Goal: Task Accomplishment & Management: Manage account settings

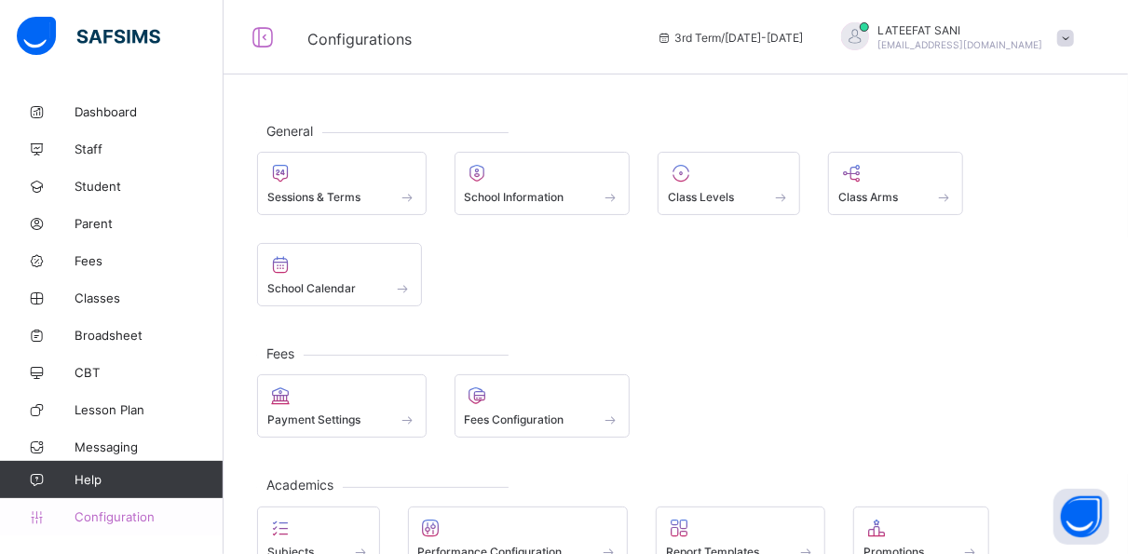
click at [124, 521] on span "Configuration" at bounding box center [148, 516] width 148 height 15
click at [111, 296] on span "Classes" at bounding box center [148, 298] width 149 height 15
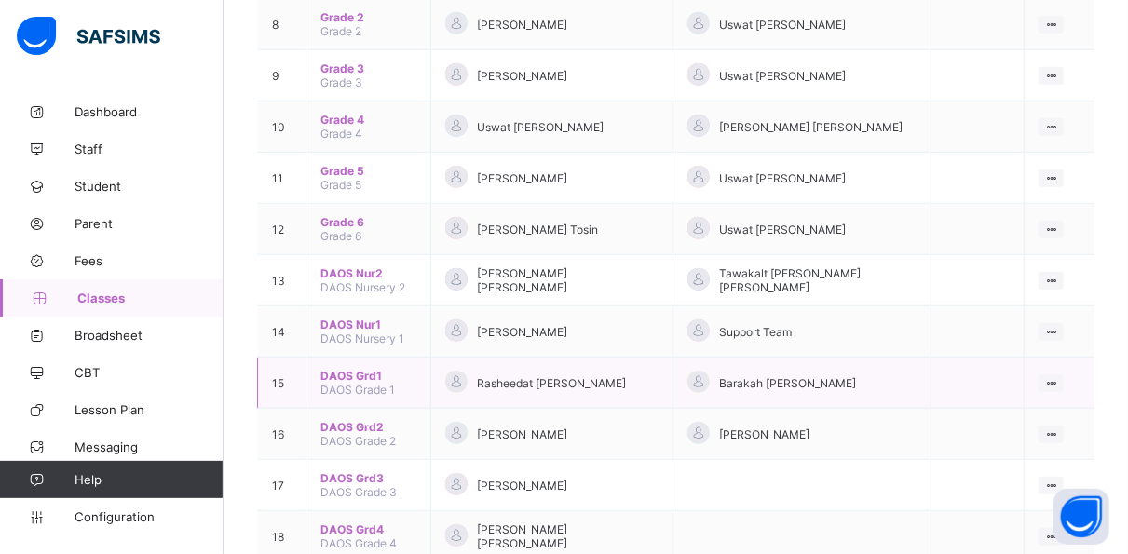
scroll to position [605, 0]
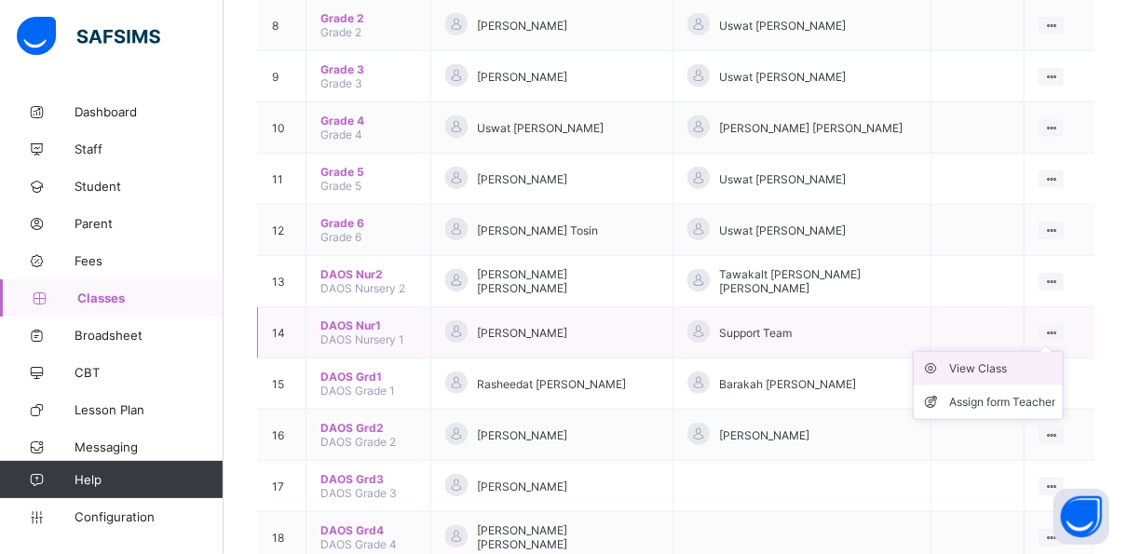
click at [1023, 359] on div "View Class" at bounding box center [1002, 368] width 106 height 19
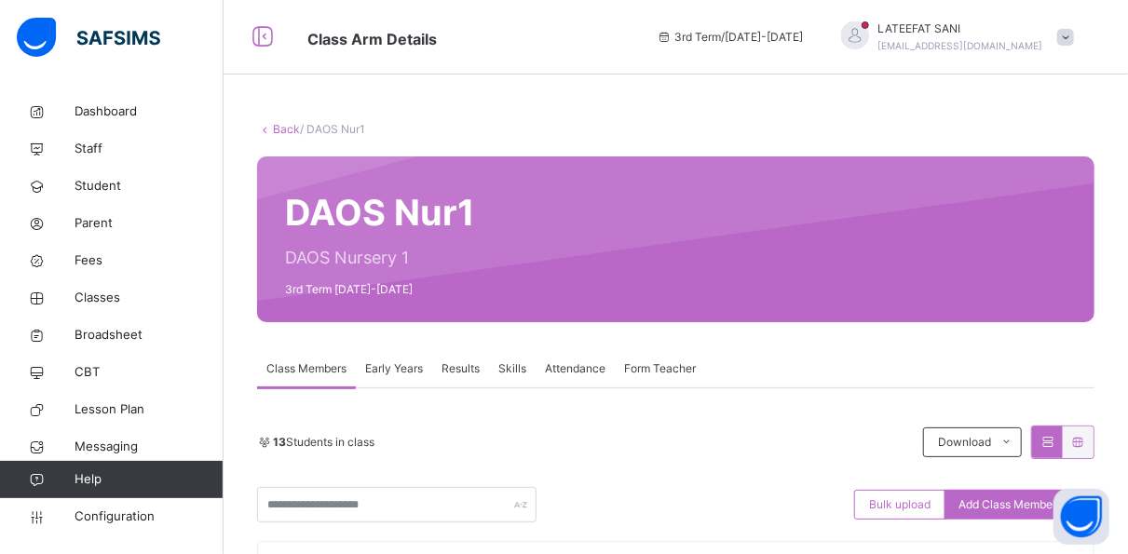
click at [487, 369] on div "Results" at bounding box center [460, 368] width 57 height 37
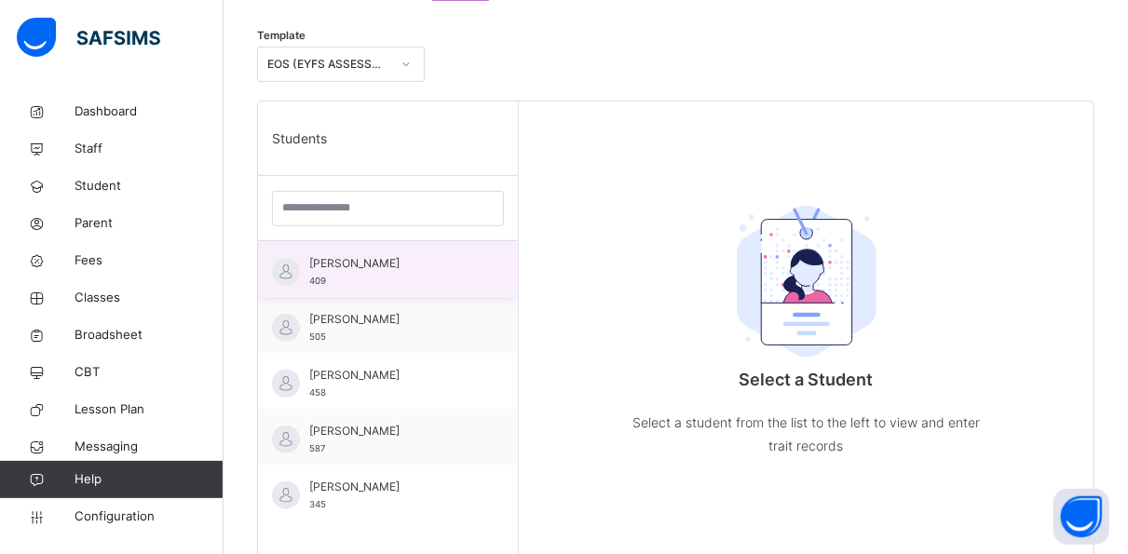
click at [429, 269] on span "[PERSON_NAME]" at bounding box center [392, 263] width 167 height 17
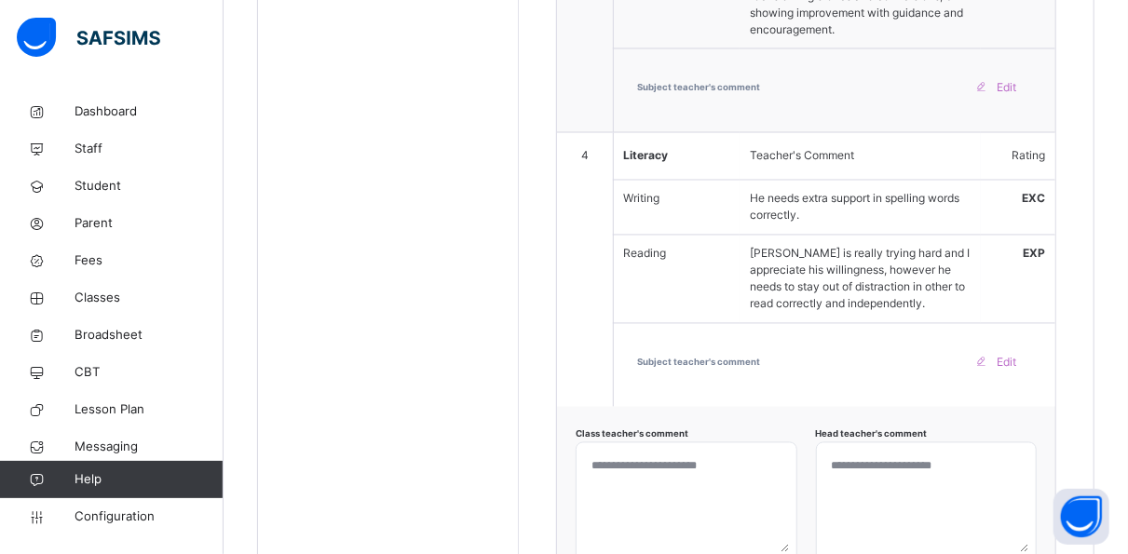
scroll to position [1642, 0]
click at [876, 452] on textarea at bounding box center [926, 503] width 205 height 102
click at [957, 452] on textarea "**********" at bounding box center [922, 503] width 212 height 102
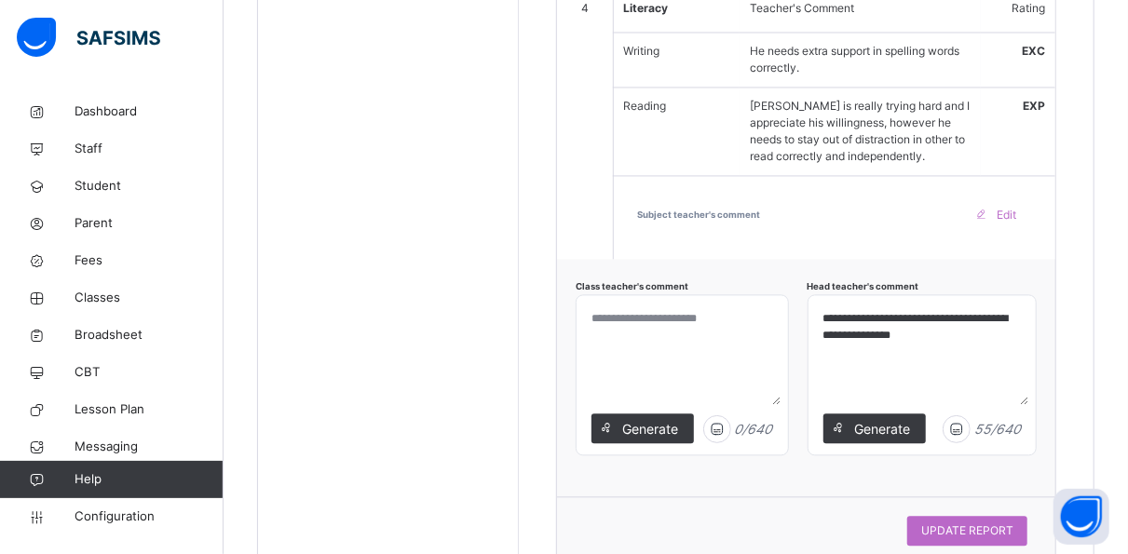
scroll to position [1805, 0]
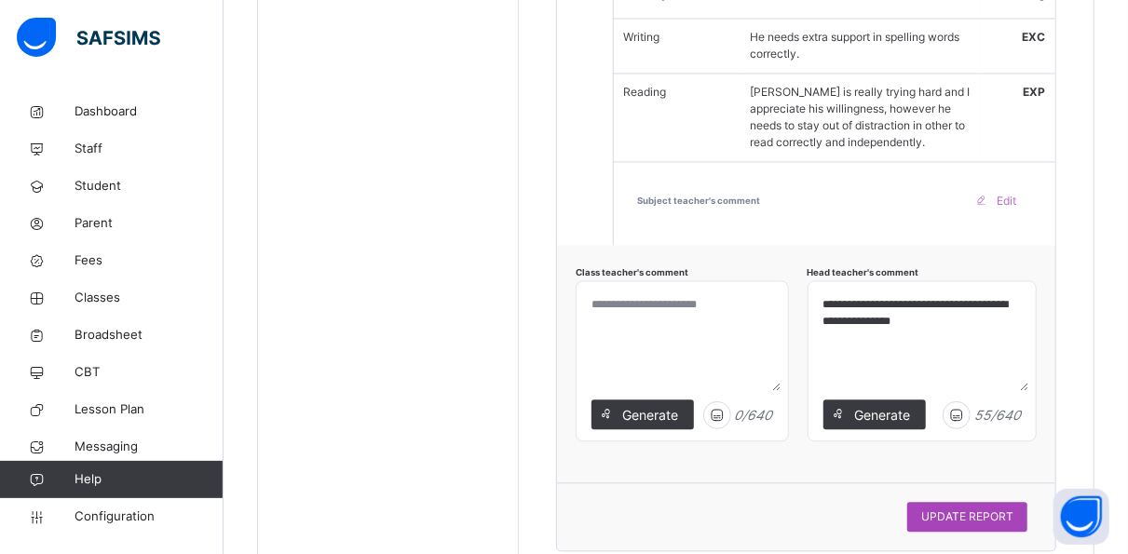
type textarea "**********"
click at [980, 508] on span "UPDATE REPORT" at bounding box center [967, 516] width 92 height 17
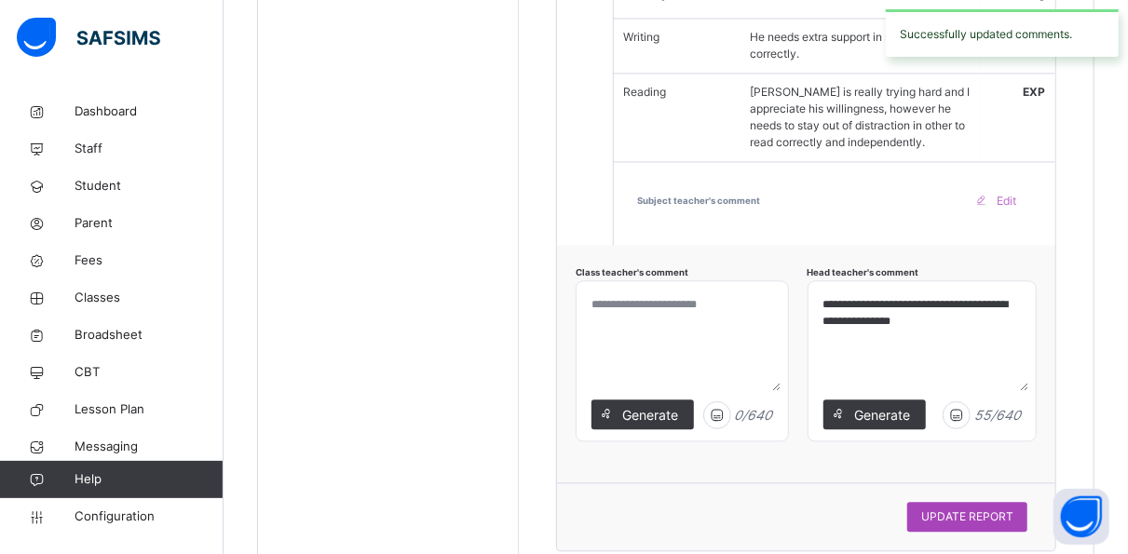
click at [980, 508] on span "UPDATE REPORT" at bounding box center [967, 516] width 92 height 17
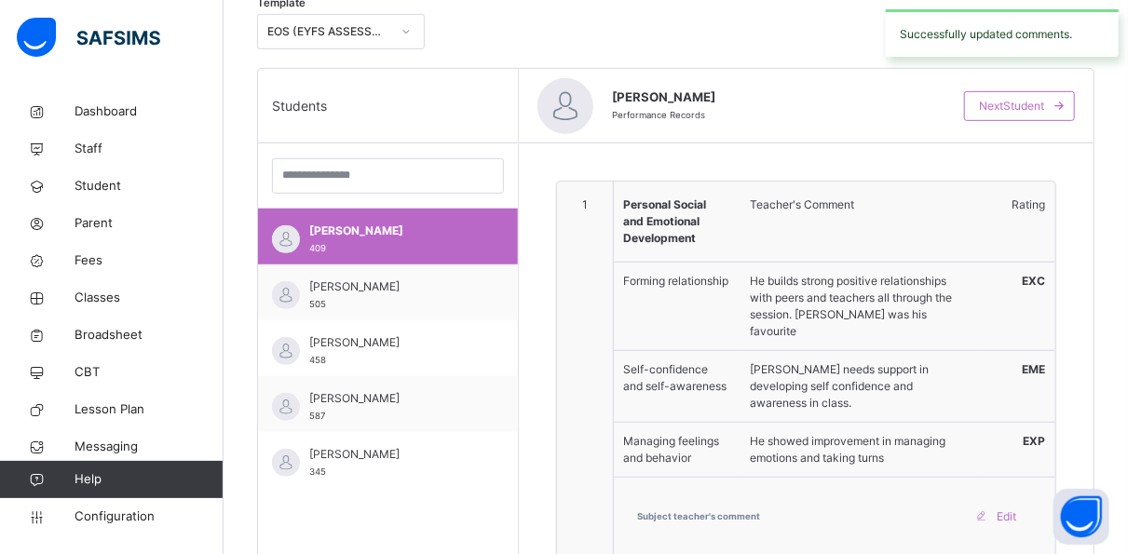
scroll to position [423, 0]
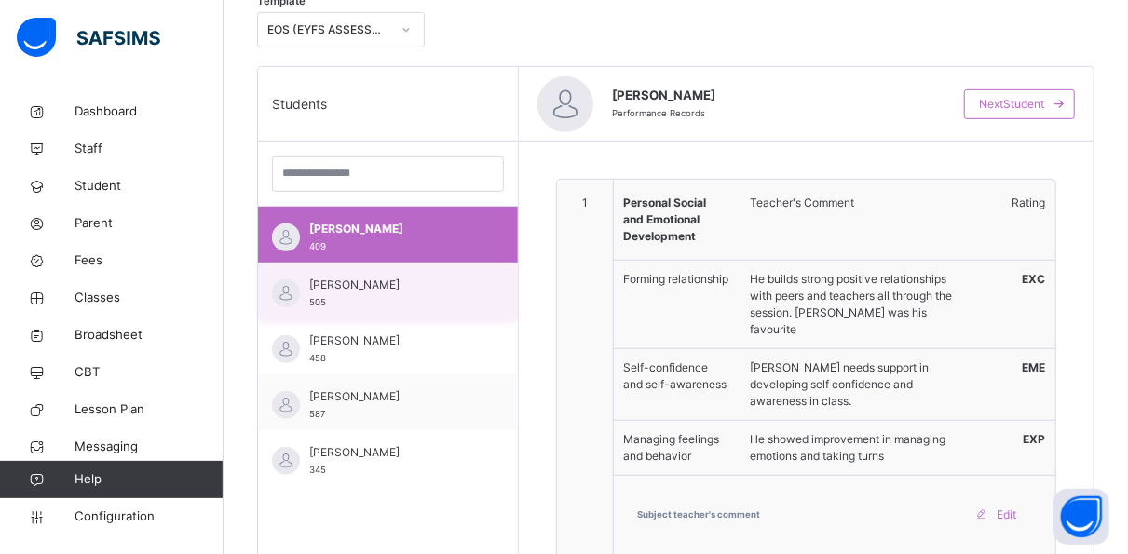
click at [429, 291] on span "[PERSON_NAME]" at bounding box center [392, 285] width 167 height 17
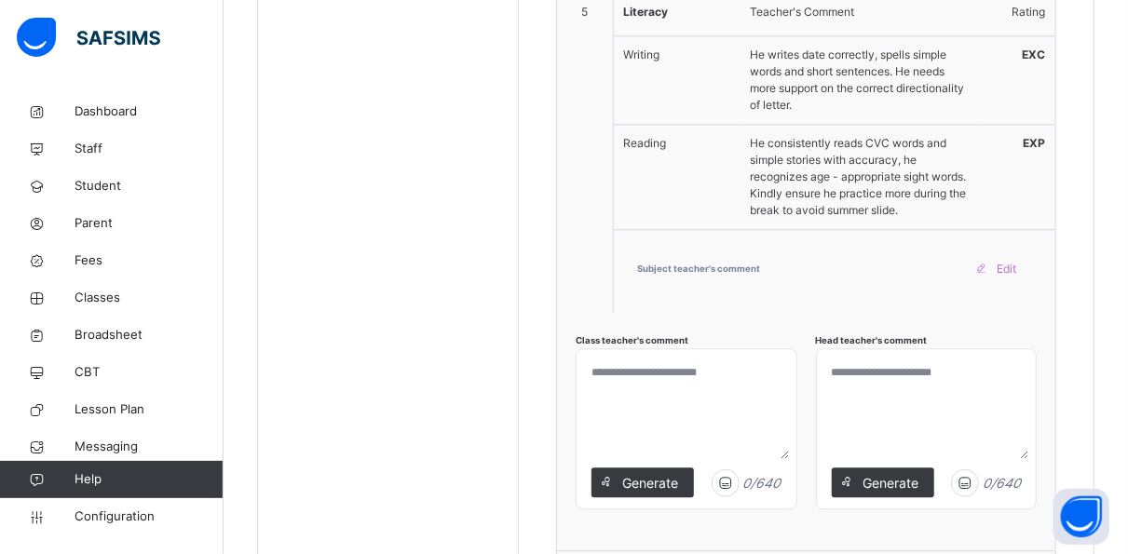
scroll to position [2235, 0]
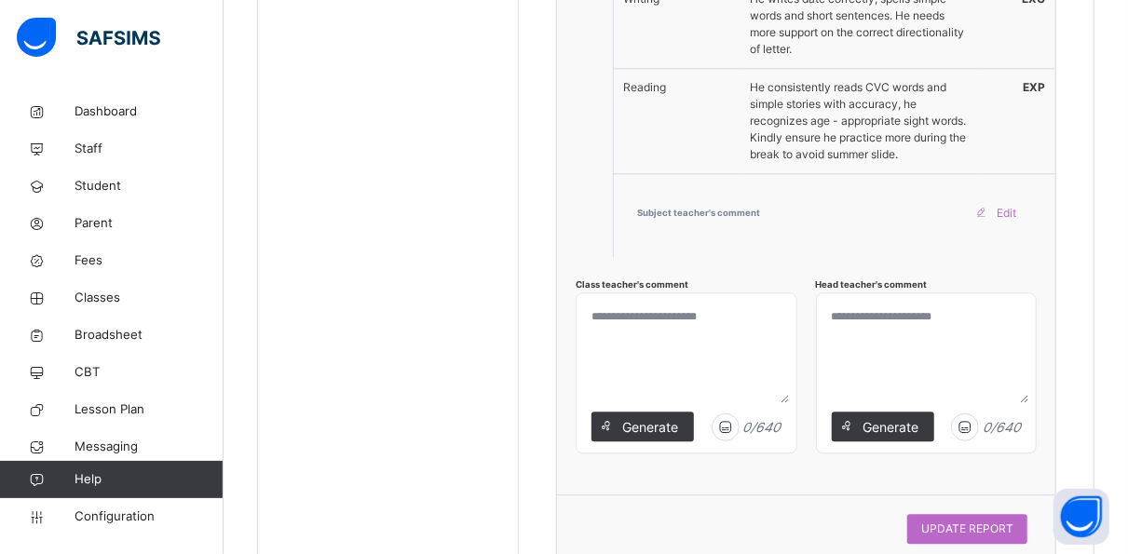
click at [880, 301] on textarea at bounding box center [926, 352] width 205 height 102
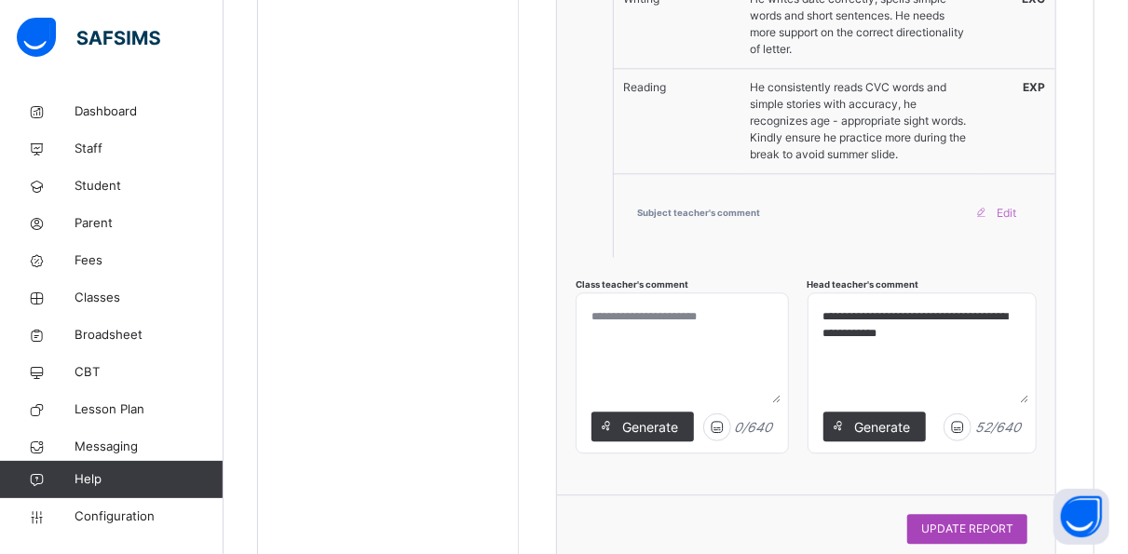
type textarea "**********"
click at [968, 514] on div "UPDATE REPORT" at bounding box center [967, 529] width 120 height 30
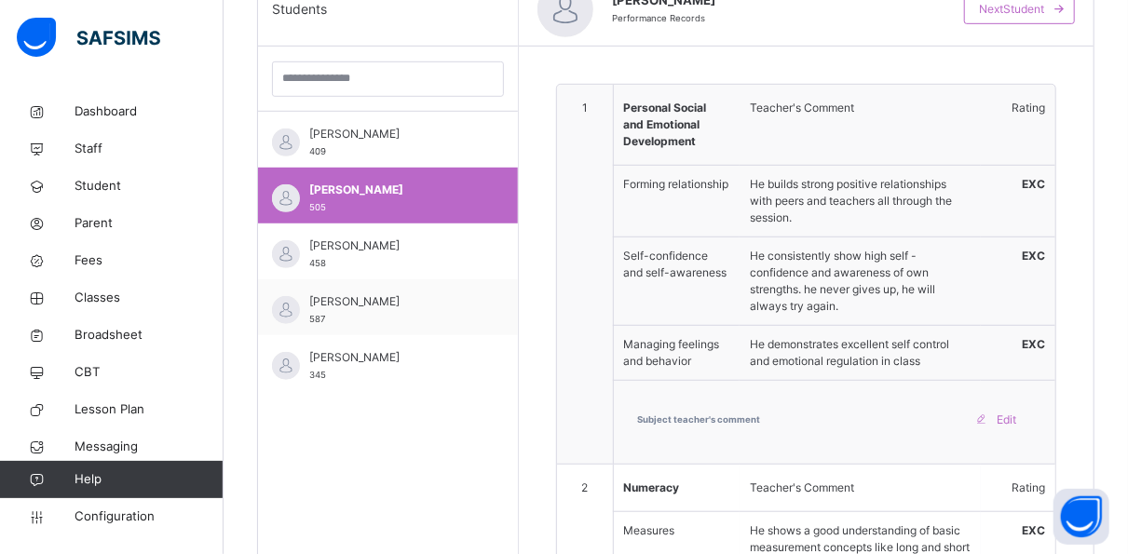
scroll to position [593, 0]
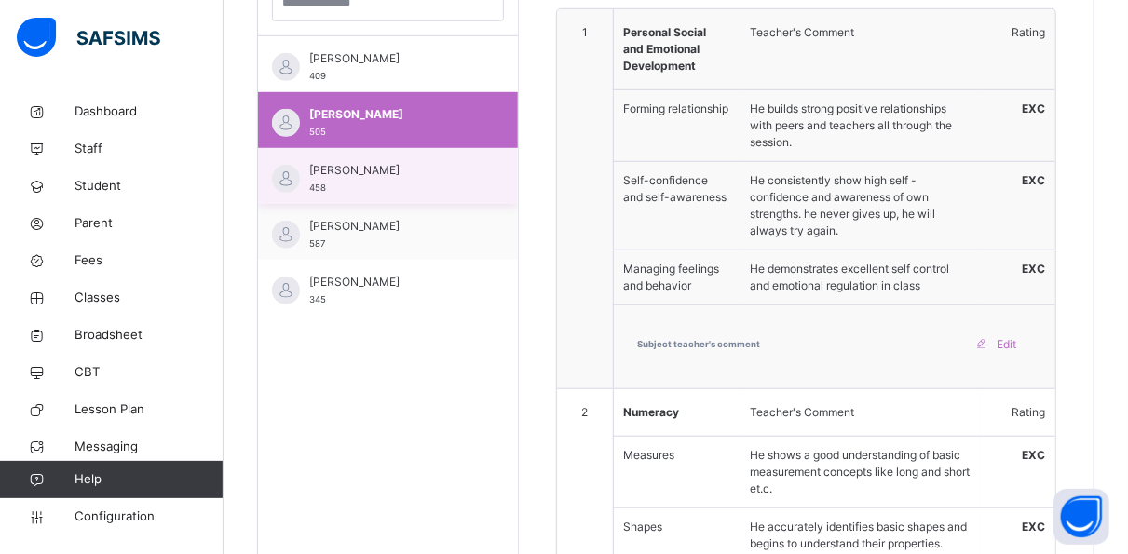
click at [437, 173] on span "[PERSON_NAME]" at bounding box center [392, 170] width 167 height 17
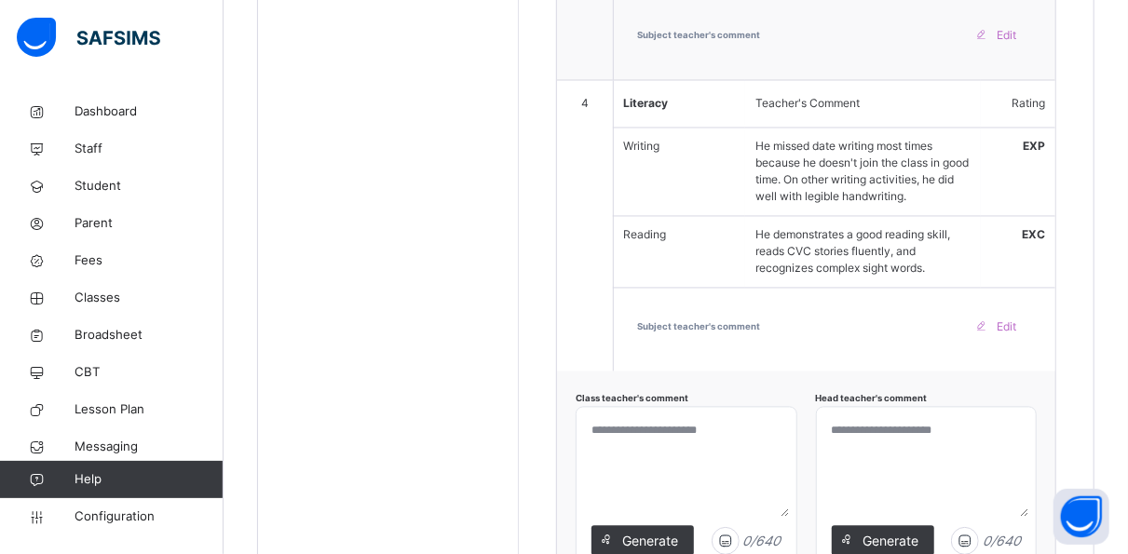
scroll to position [1679, 0]
click at [899, 415] on textarea at bounding box center [926, 465] width 205 height 102
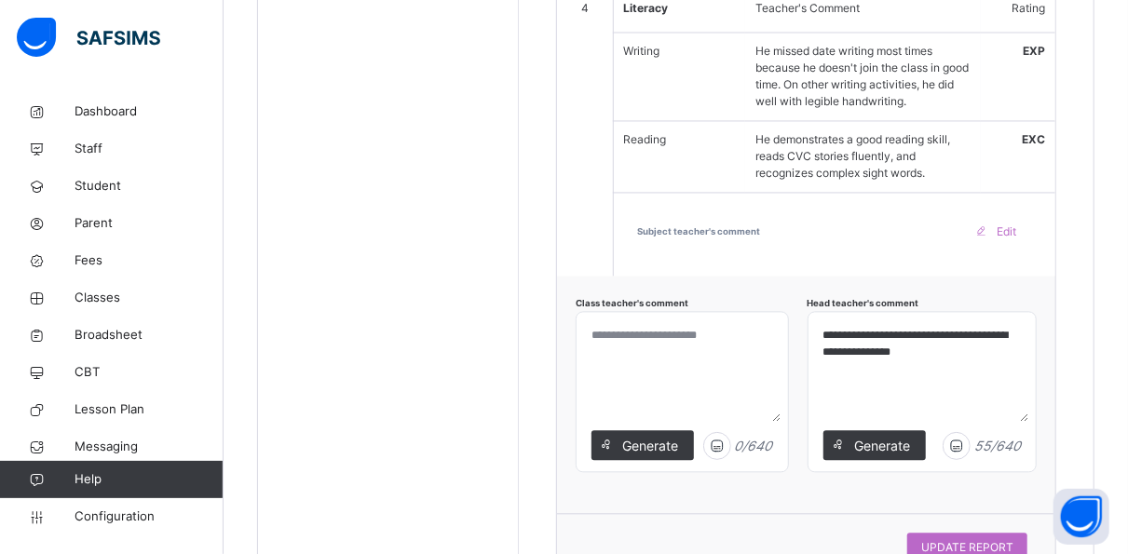
scroll to position [1834, 0]
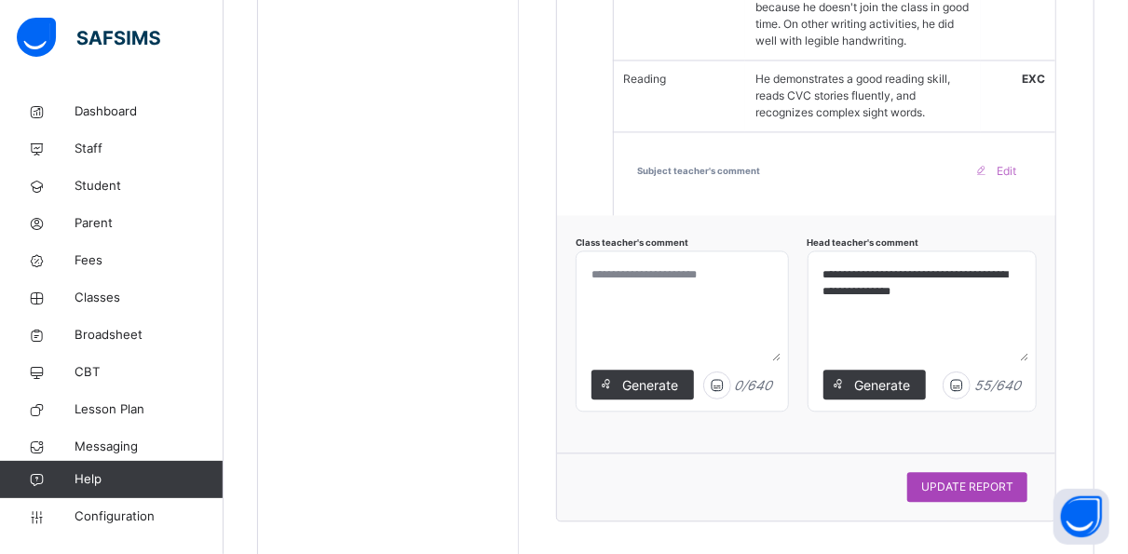
type textarea "**********"
click at [955, 479] on span "UPDATE REPORT" at bounding box center [967, 487] width 92 height 17
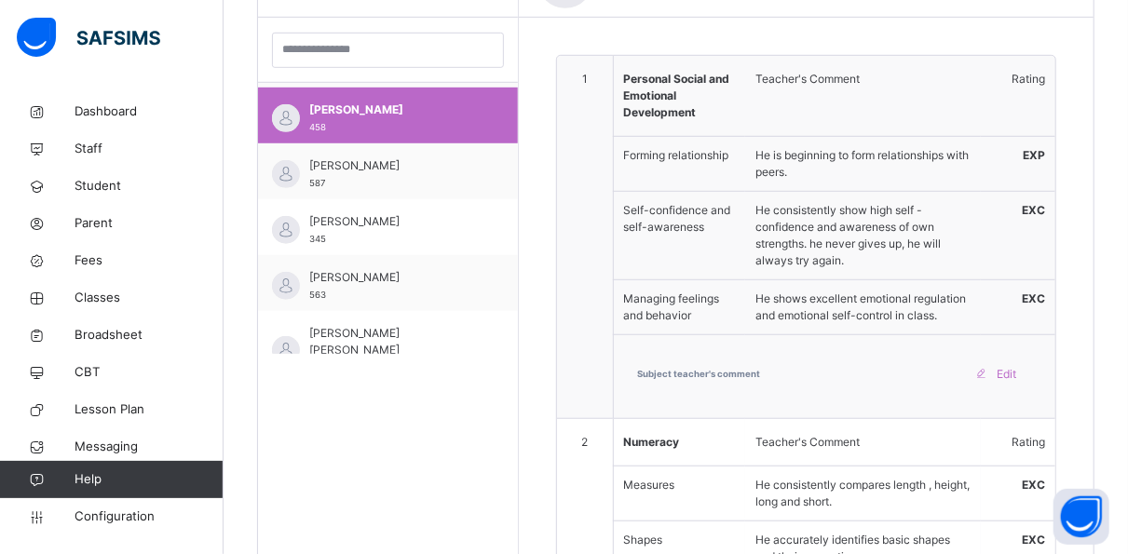
scroll to position [128, 0]
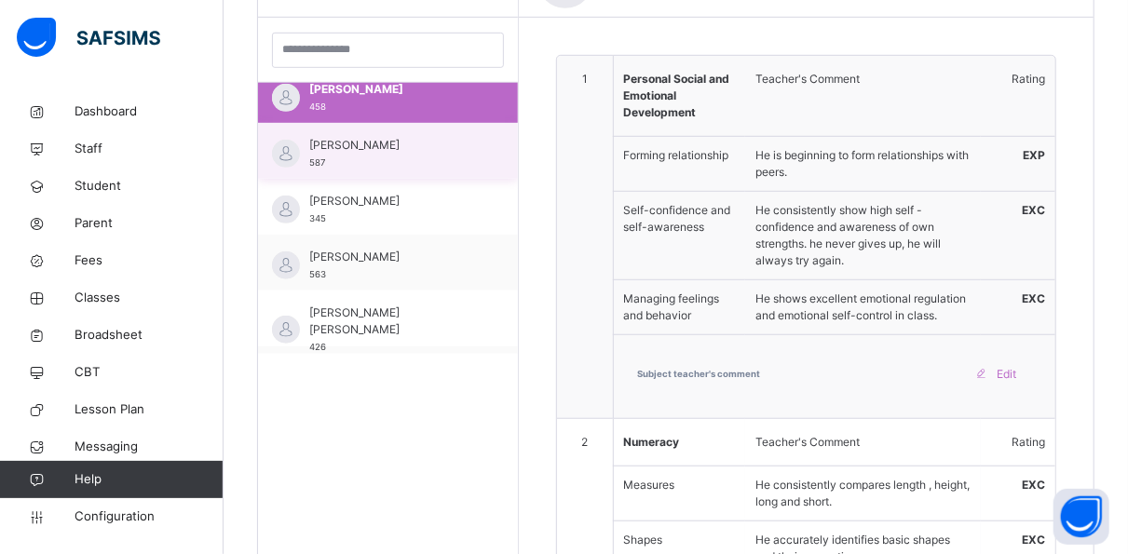
click at [385, 142] on span "[PERSON_NAME]" at bounding box center [392, 145] width 167 height 17
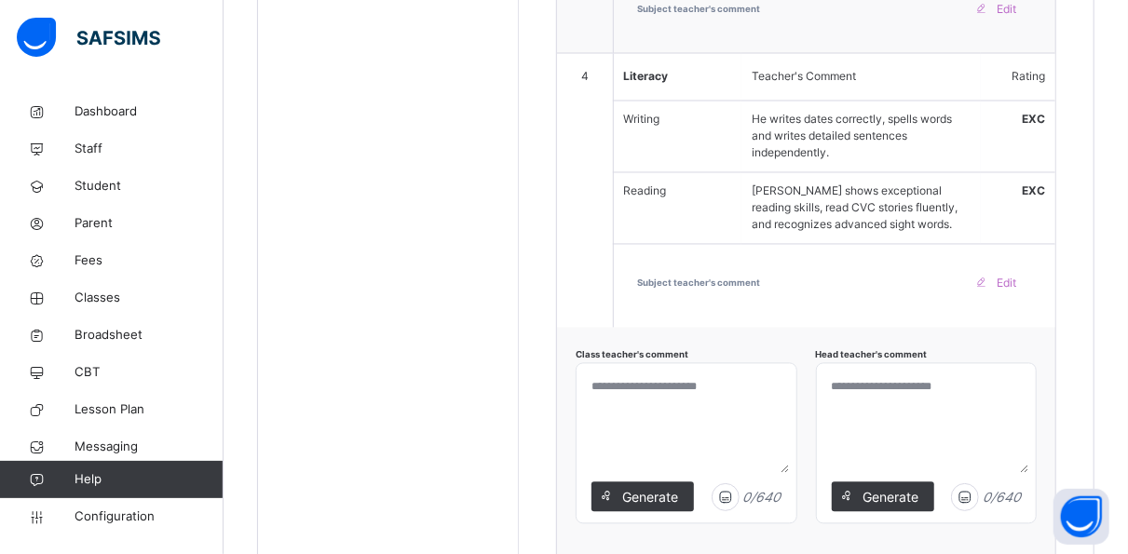
scroll to position [1793, 0]
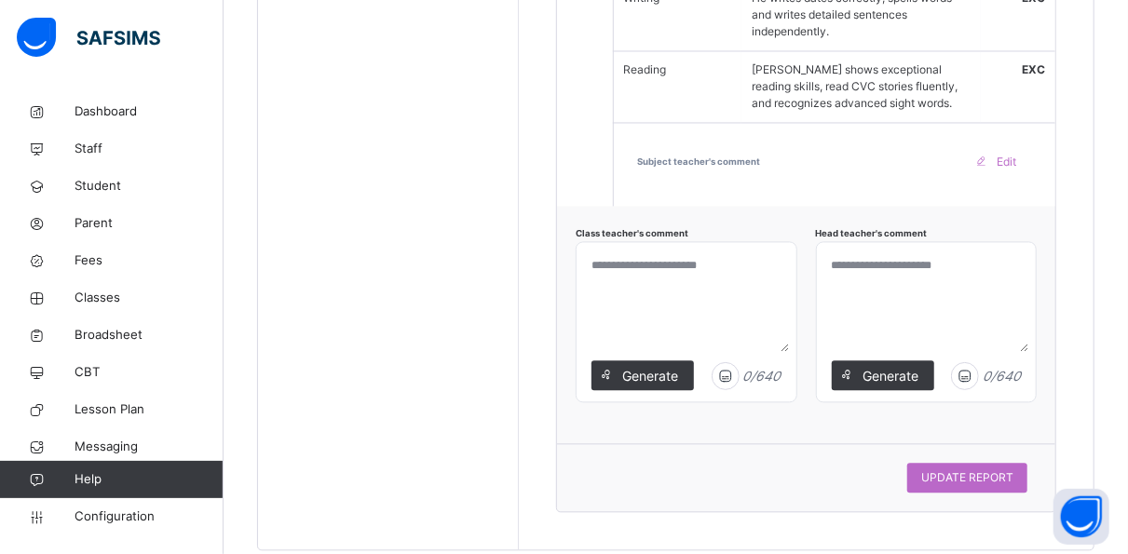
click at [861, 250] on textarea at bounding box center [926, 301] width 205 height 102
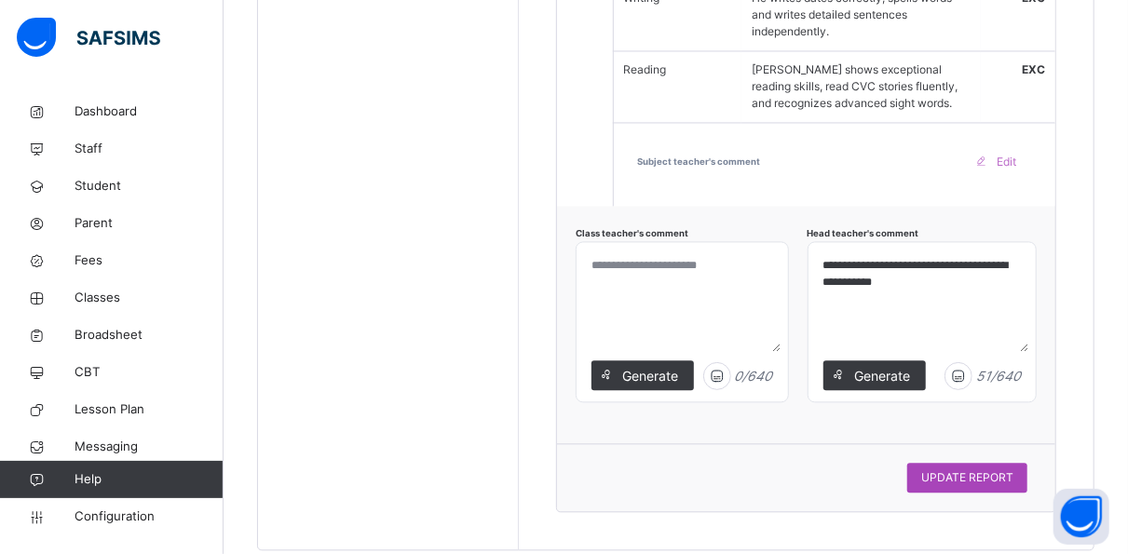
type textarea "**********"
click at [977, 469] on span "UPDATE REPORT" at bounding box center [967, 477] width 92 height 17
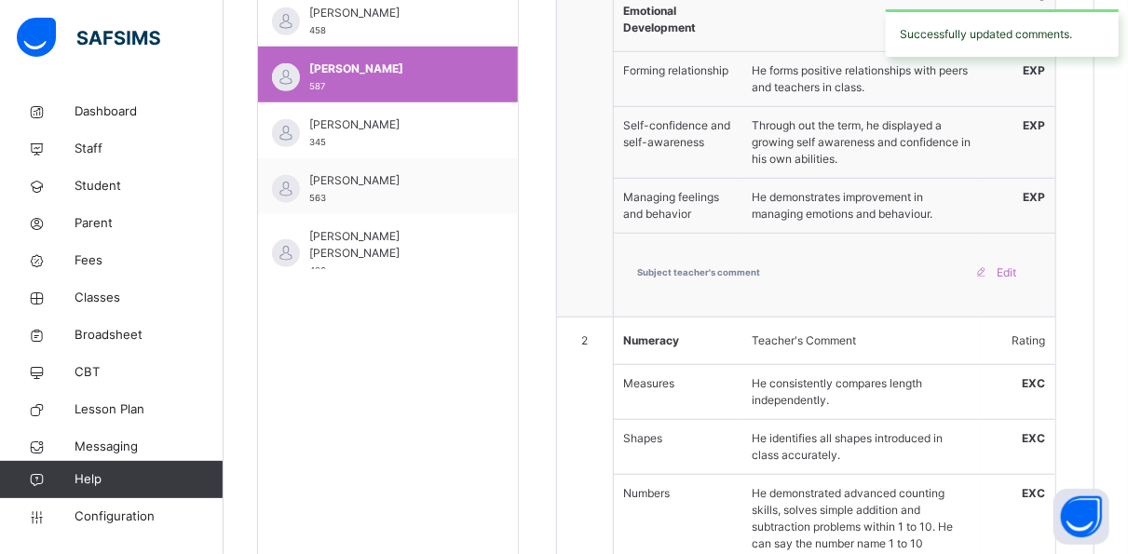
scroll to position [629, 0]
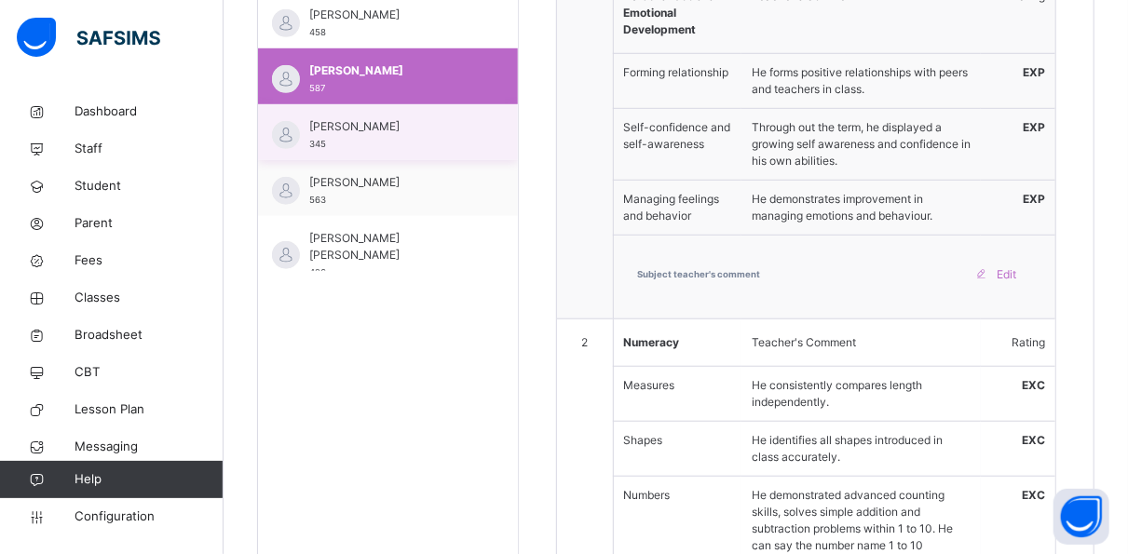
click at [393, 135] on span "[PERSON_NAME]" at bounding box center [392, 126] width 167 height 17
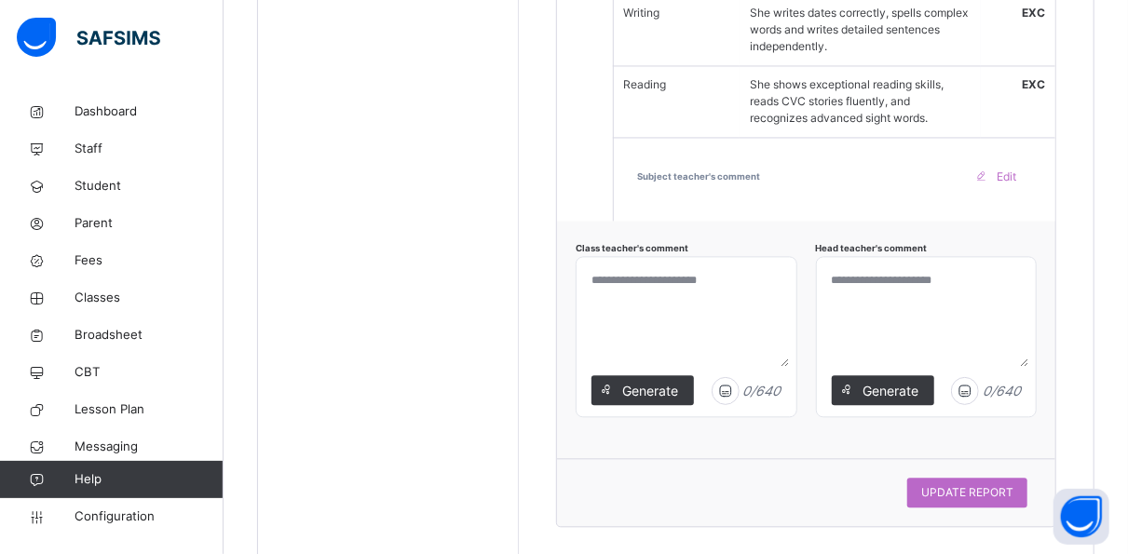
scroll to position [1819, 0]
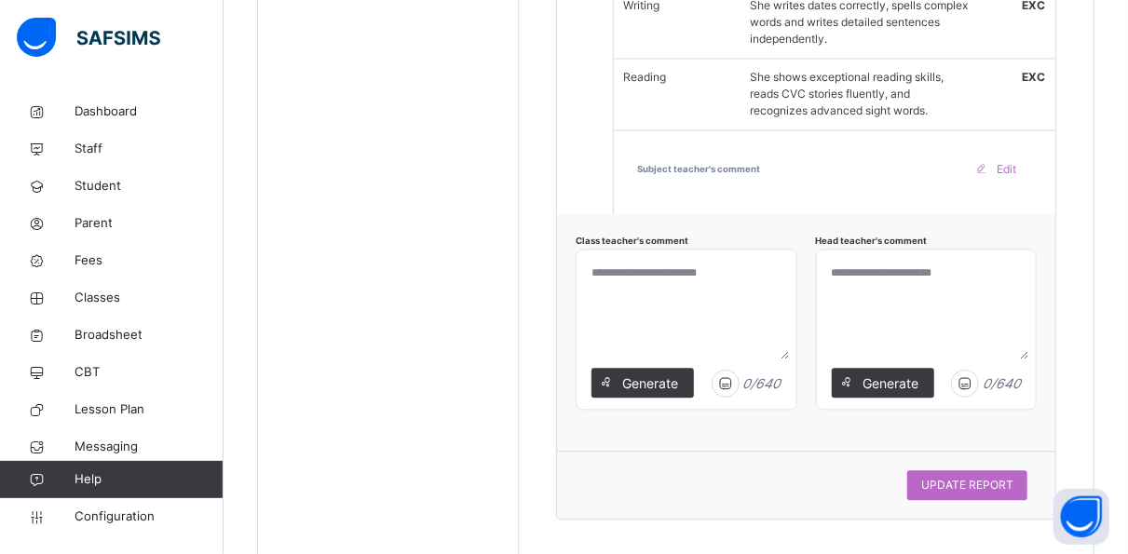
click at [852, 257] on textarea at bounding box center [926, 308] width 205 height 102
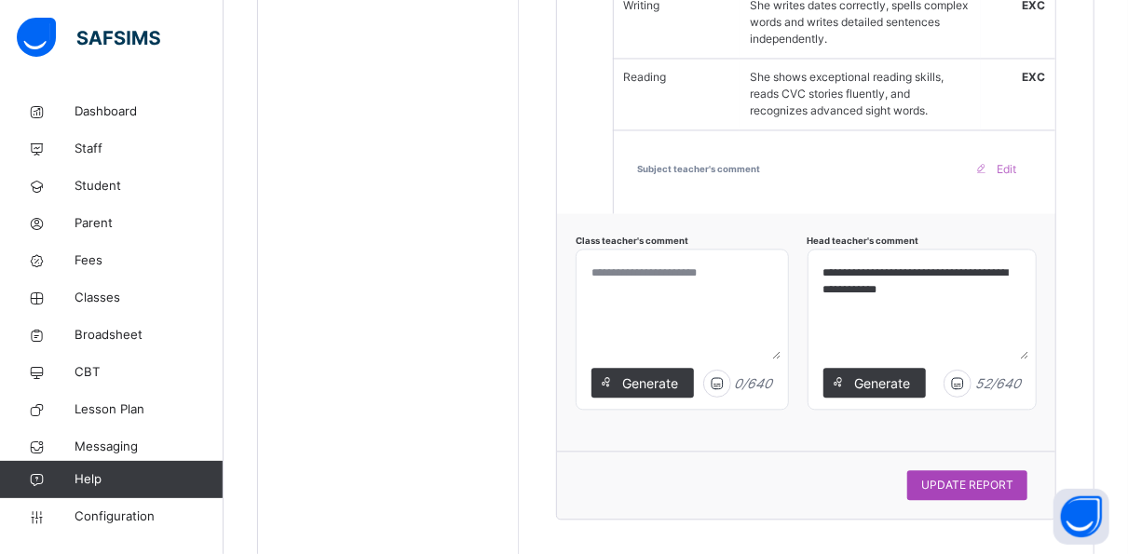
type textarea "**********"
click at [970, 477] on span "UPDATE REPORT" at bounding box center [967, 485] width 92 height 17
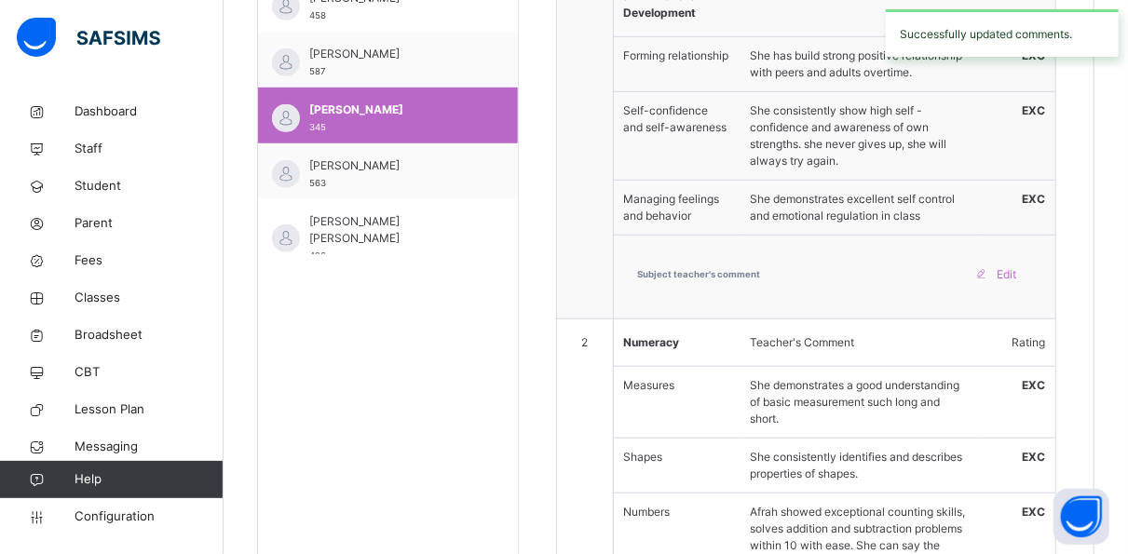
scroll to position [644, 0]
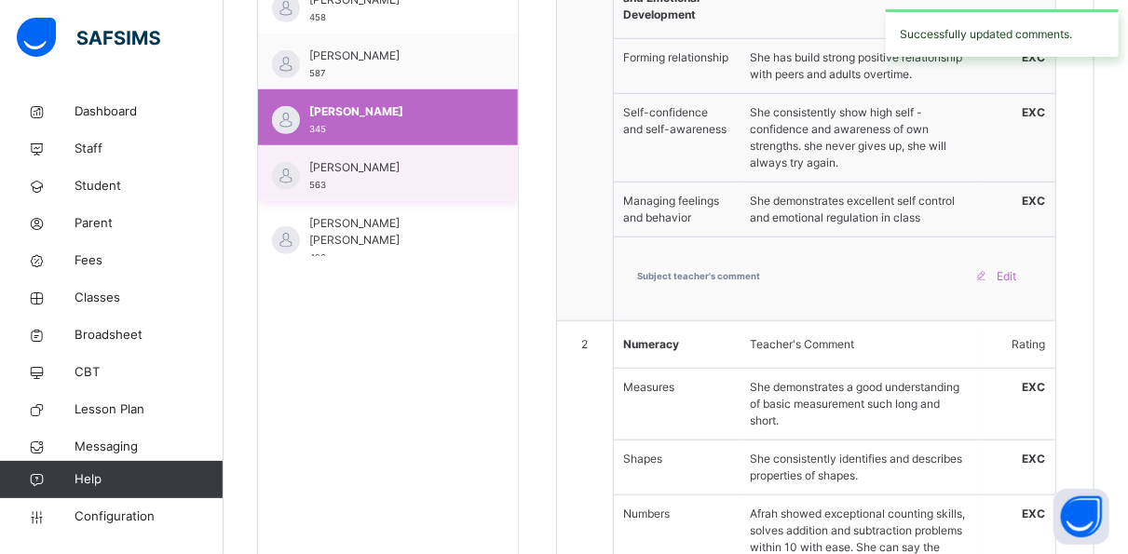
click at [396, 167] on span "[PERSON_NAME]" at bounding box center [392, 167] width 167 height 17
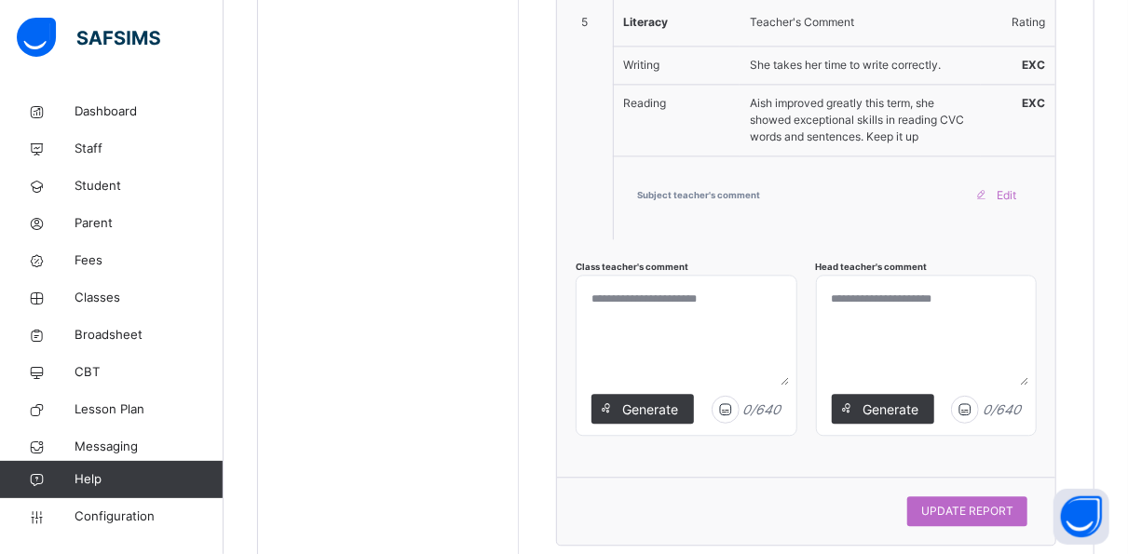
scroll to position [2030, 0]
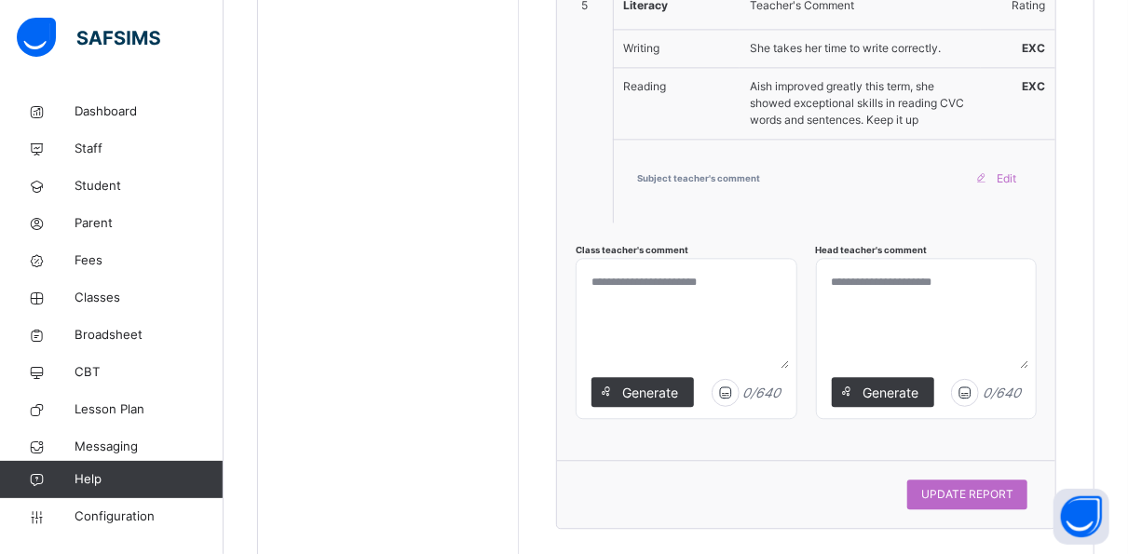
click at [848, 266] on textarea at bounding box center [926, 317] width 205 height 102
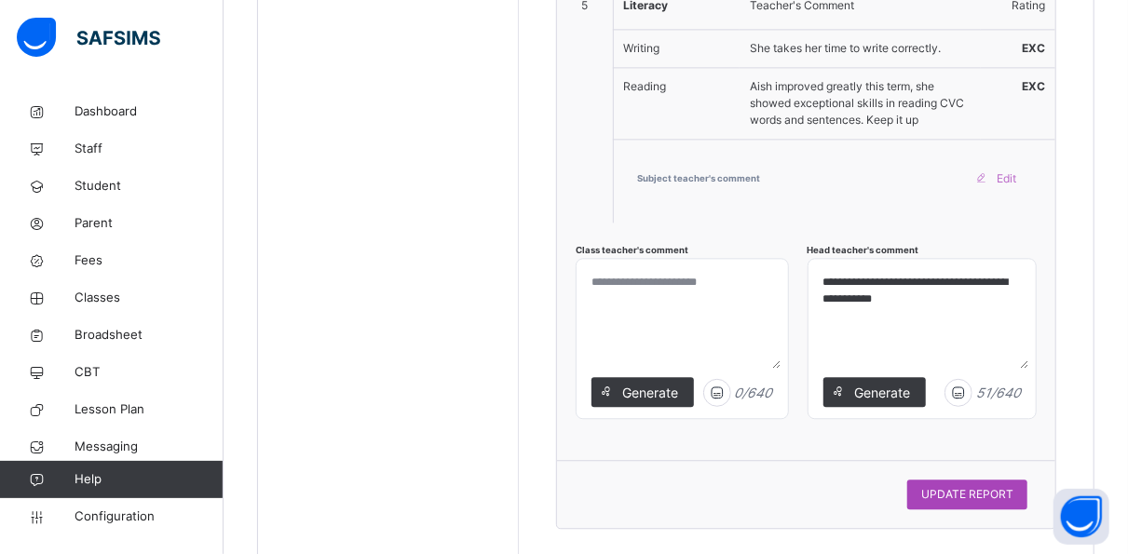
type textarea "**********"
click at [986, 486] on span "UPDATE REPORT" at bounding box center [967, 494] width 92 height 17
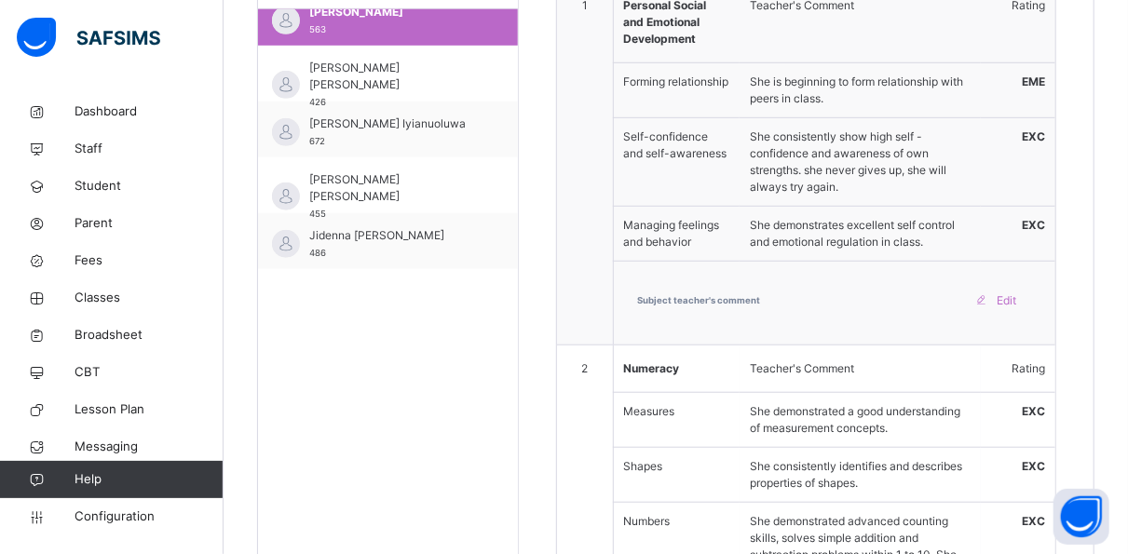
scroll to position [331, 0]
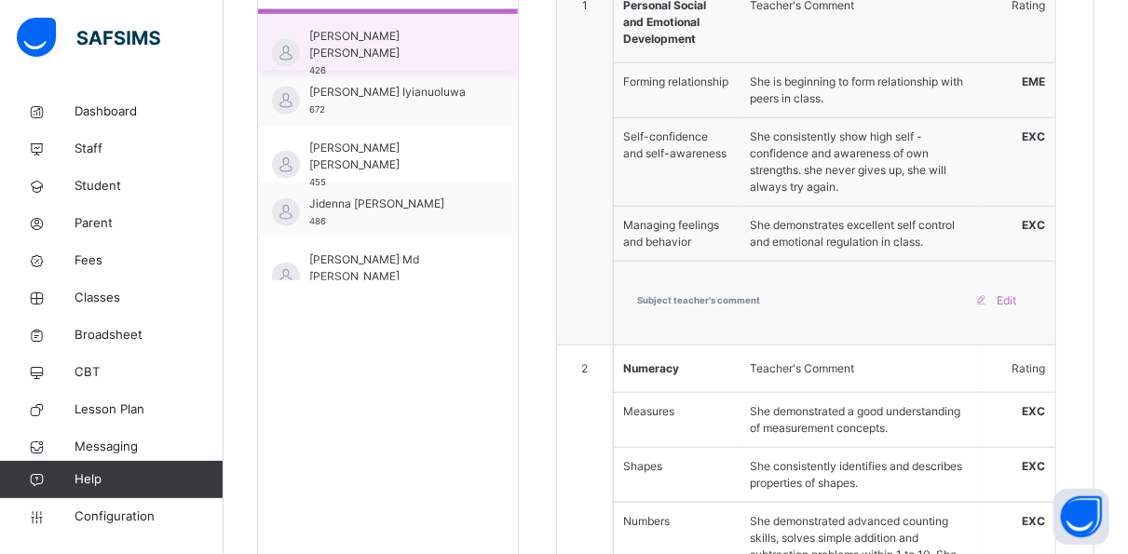
click at [413, 41] on span "[PERSON_NAME] [PERSON_NAME]" at bounding box center [392, 45] width 167 height 34
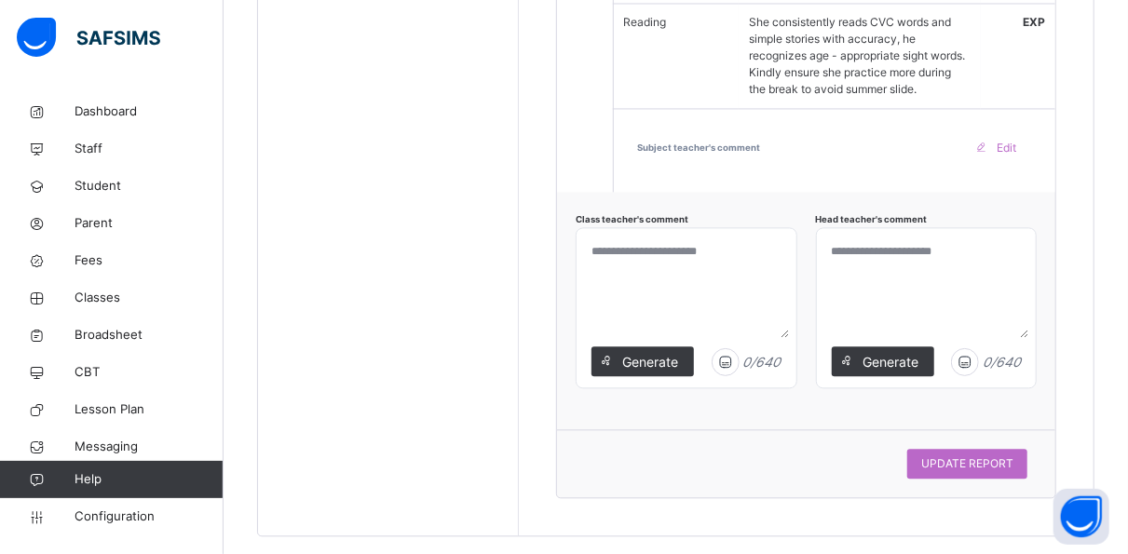
scroll to position [1843, 0]
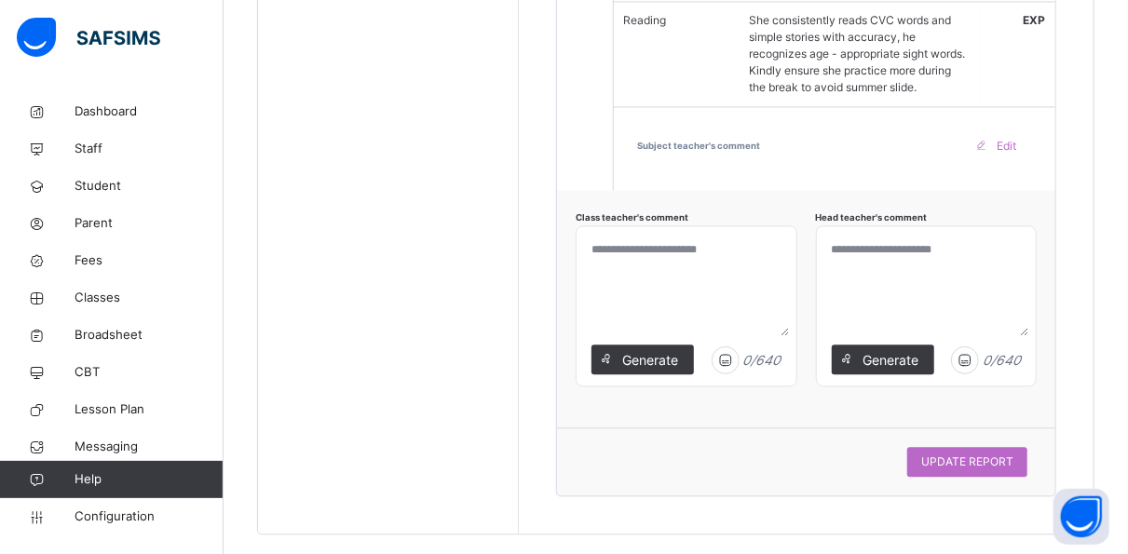
click at [851, 234] on textarea at bounding box center [926, 285] width 205 height 102
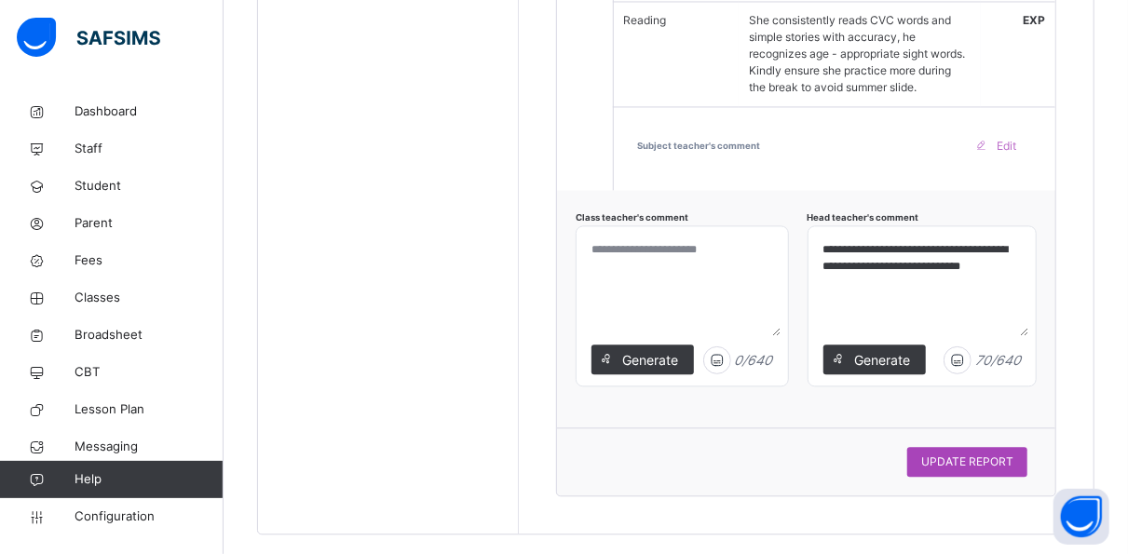
type textarea "**********"
click at [958, 453] on span "UPDATE REPORT" at bounding box center [967, 461] width 92 height 17
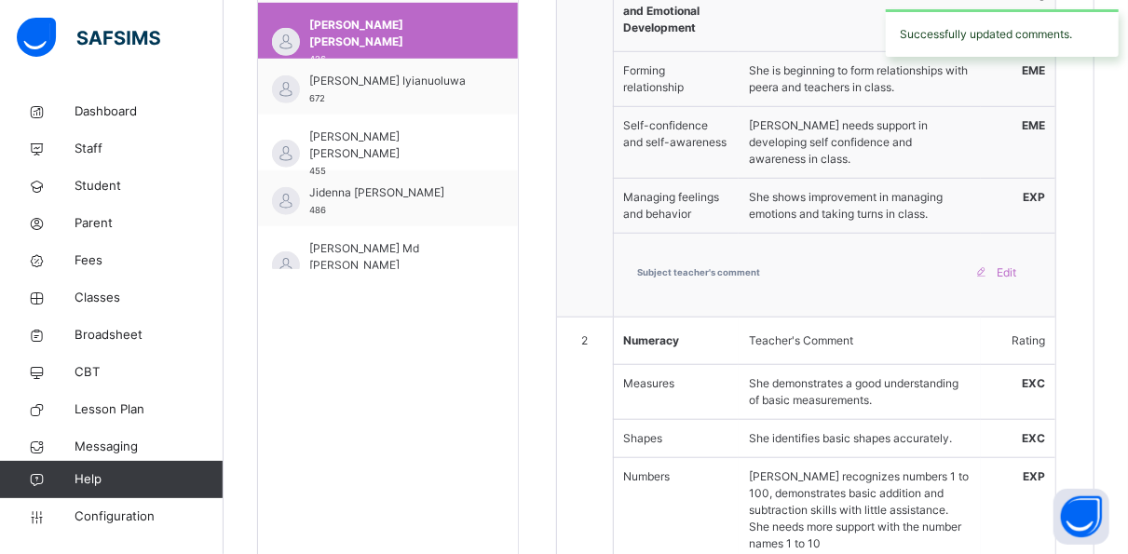
scroll to position [630, 0]
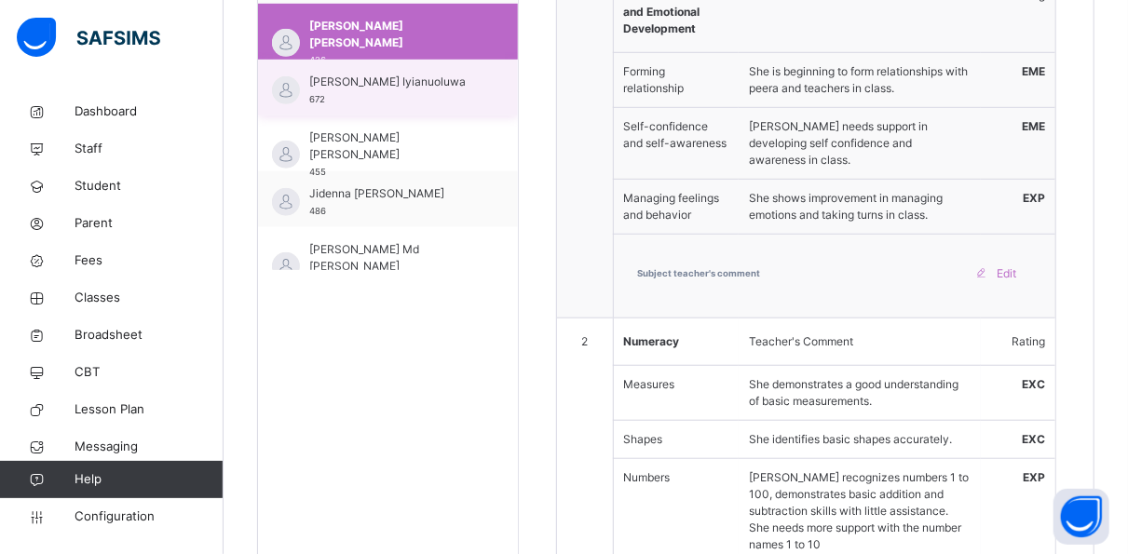
click at [438, 90] on span "[PERSON_NAME] Iyianuoluwa" at bounding box center [392, 82] width 167 height 17
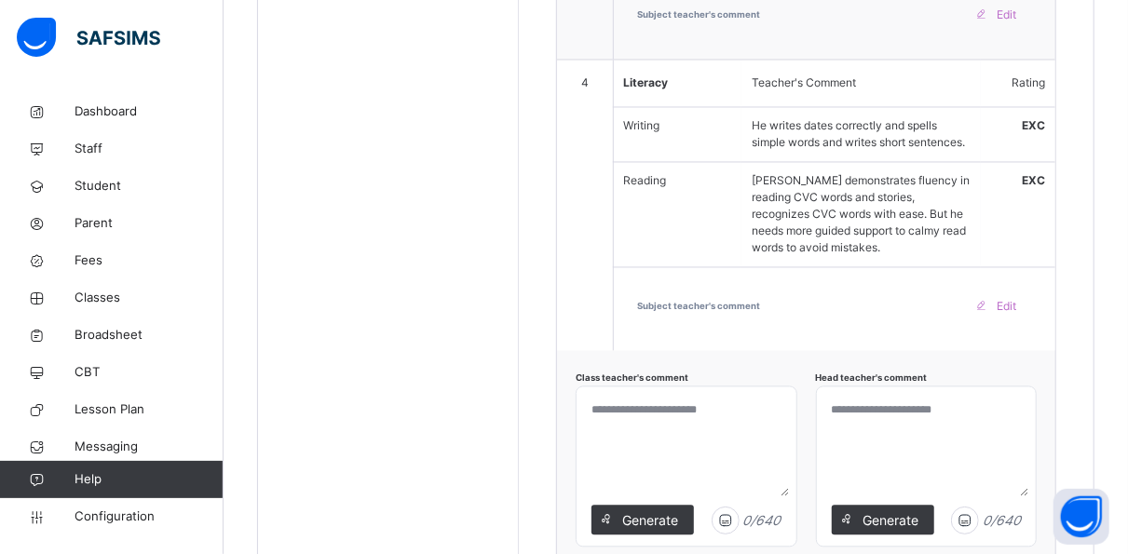
scroll to position [1700, 0]
click at [867, 393] on textarea at bounding box center [926, 444] width 205 height 102
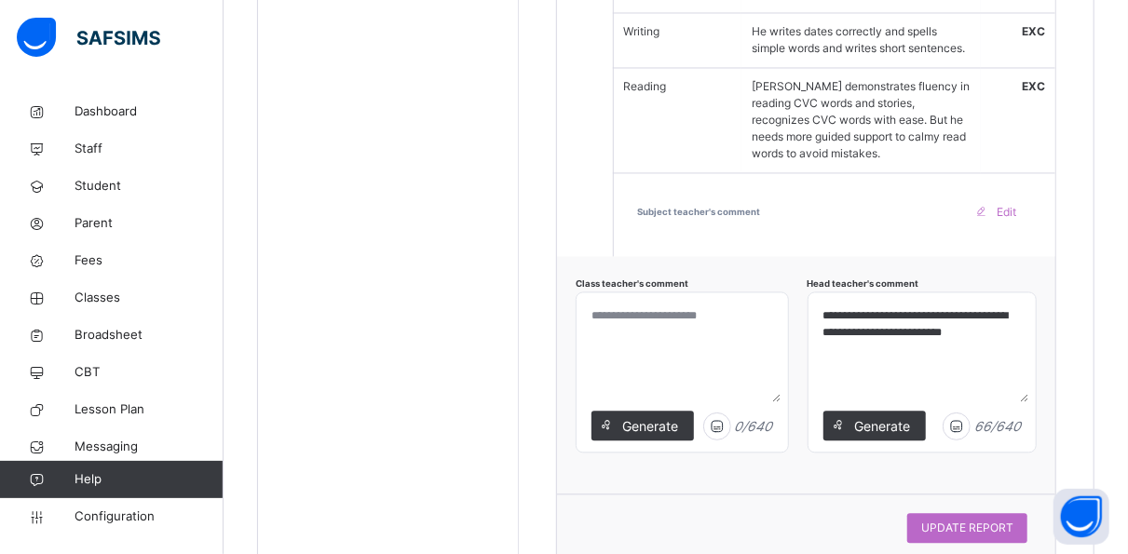
scroll to position [1794, 0]
type textarea "**********"
click at [967, 519] on span "UPDATE REPORT" at bounding box center [967, 527] width 92 height 17
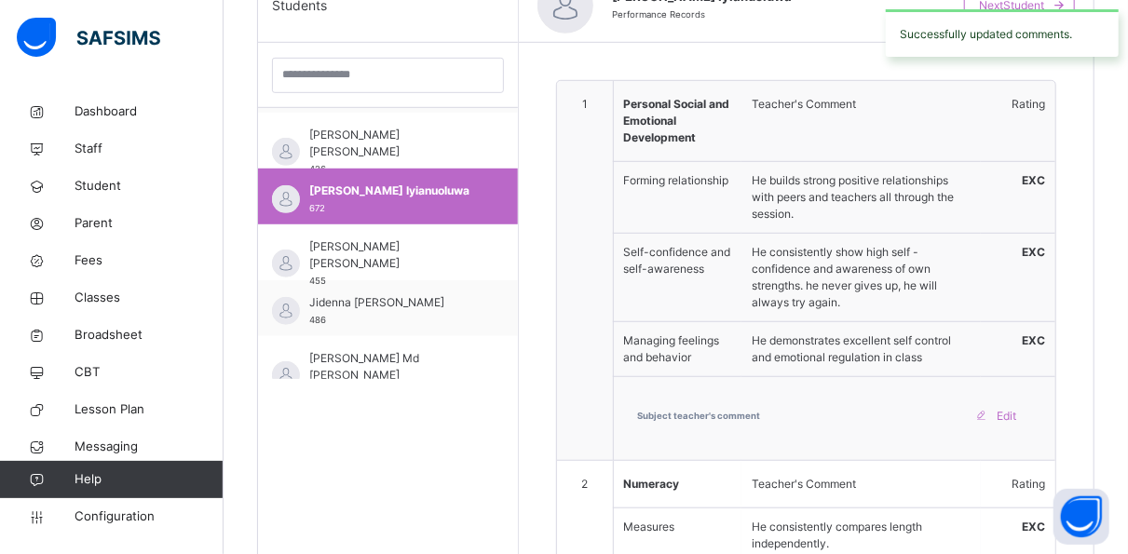
scroll to position [521, 0]
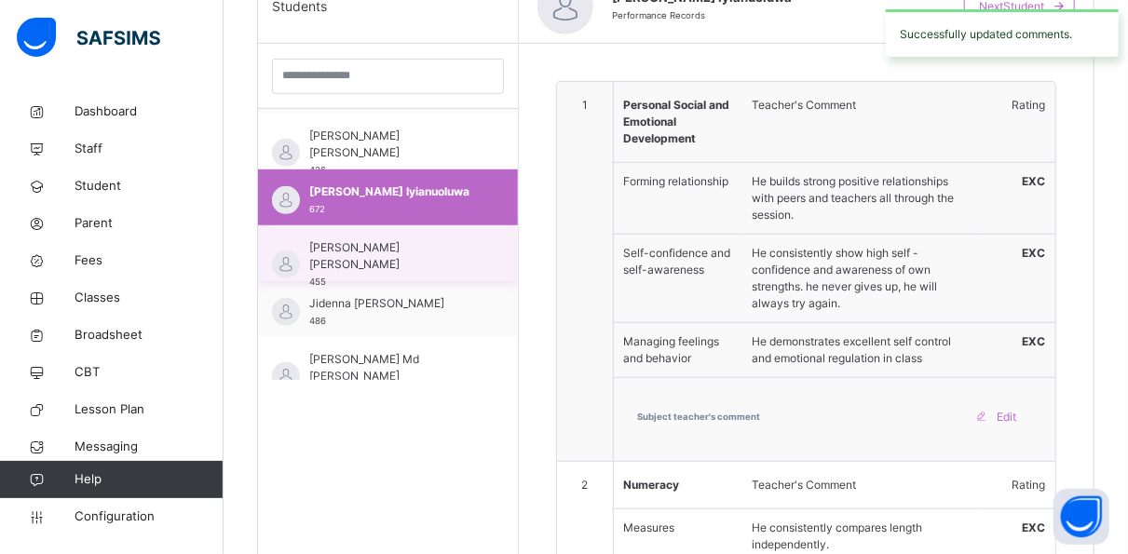
click at [413, 248] on span "[PERSON_NAME] [PERSON_NAME]" at bounding box center [392, 256] width 167 height 34
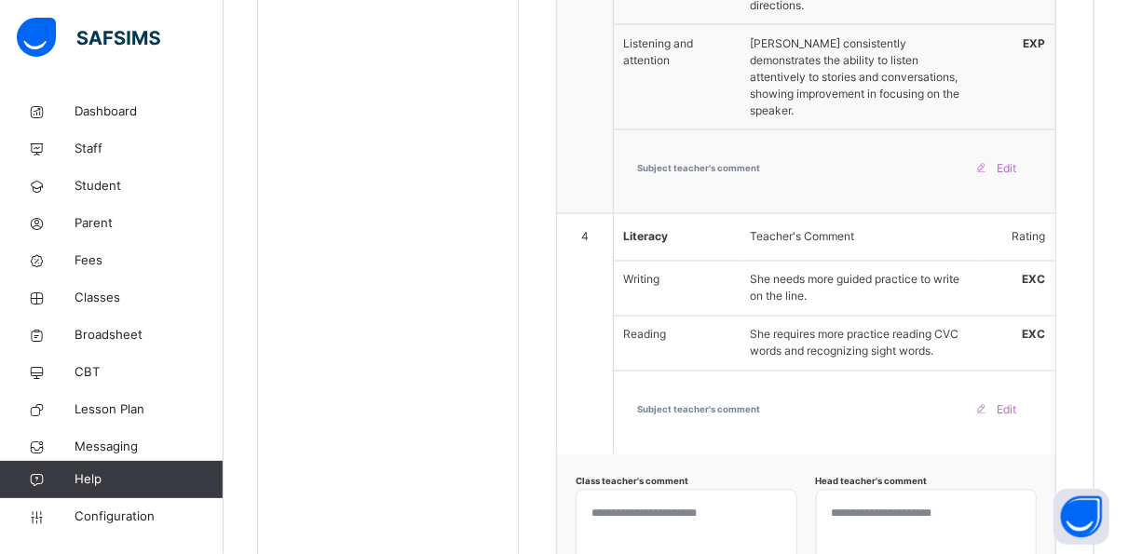
scroll to position [1529, 0]
click at [850, 497] on textarea at bounding box center [926, 548] width 205 height 102
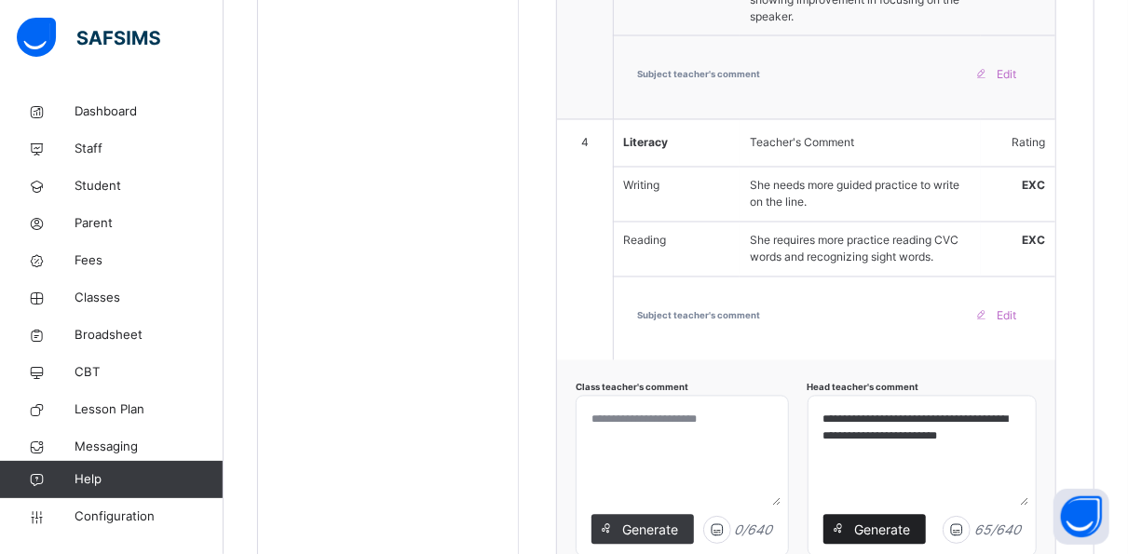
scroll to position [1739, 0]
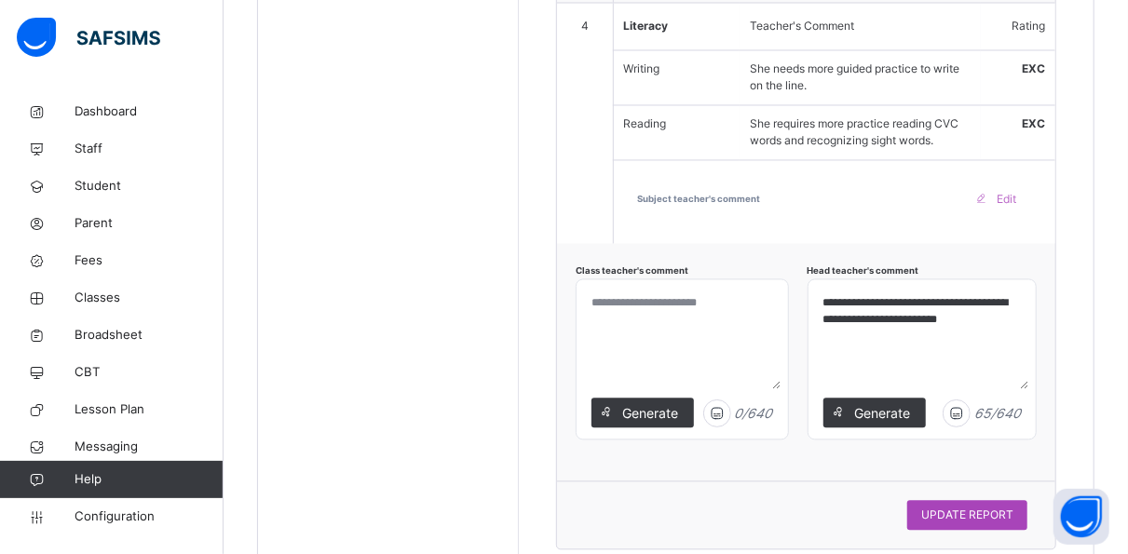
type textarea "**********"
click at [967, 507] on span "UPDATE REPORT" at bounding box center [967, 515] width 92 height 17
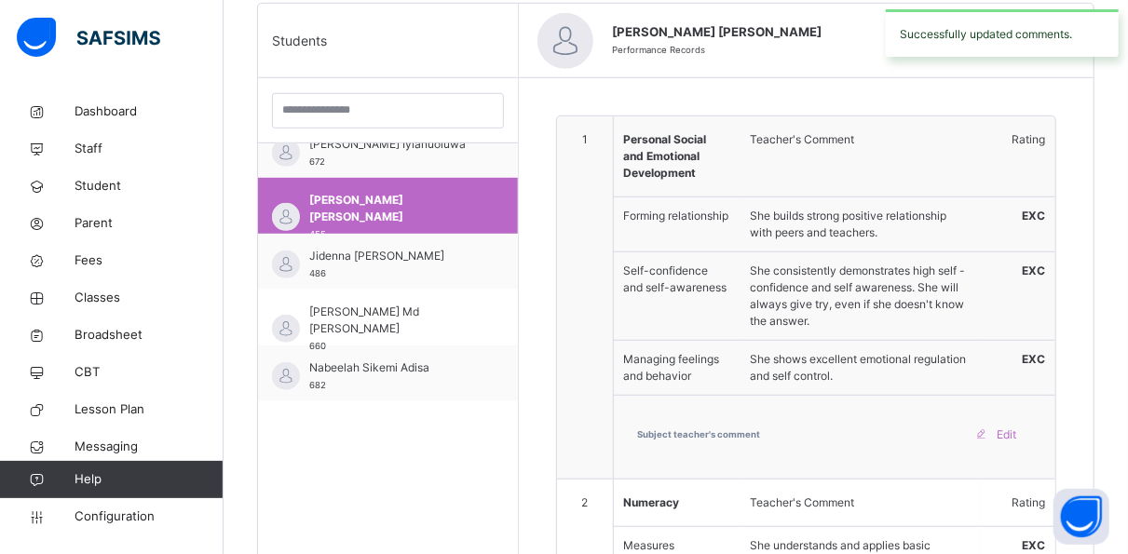
scroll to position [454, 0]
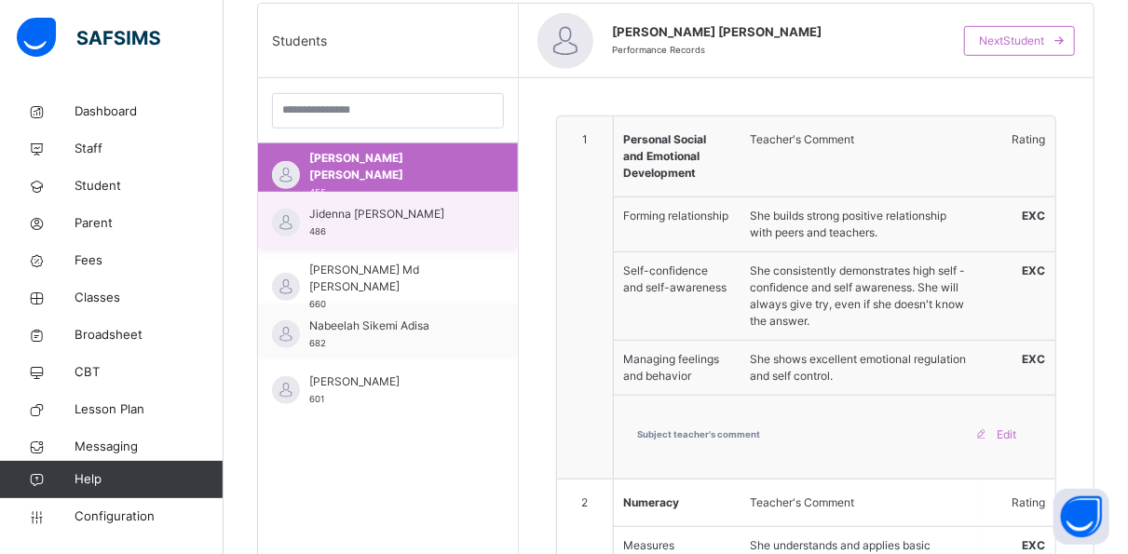
click at [454, 218] on span "Jidenna [PERSON_NAME]" at bounding box center [392, 214] width 167 height 17
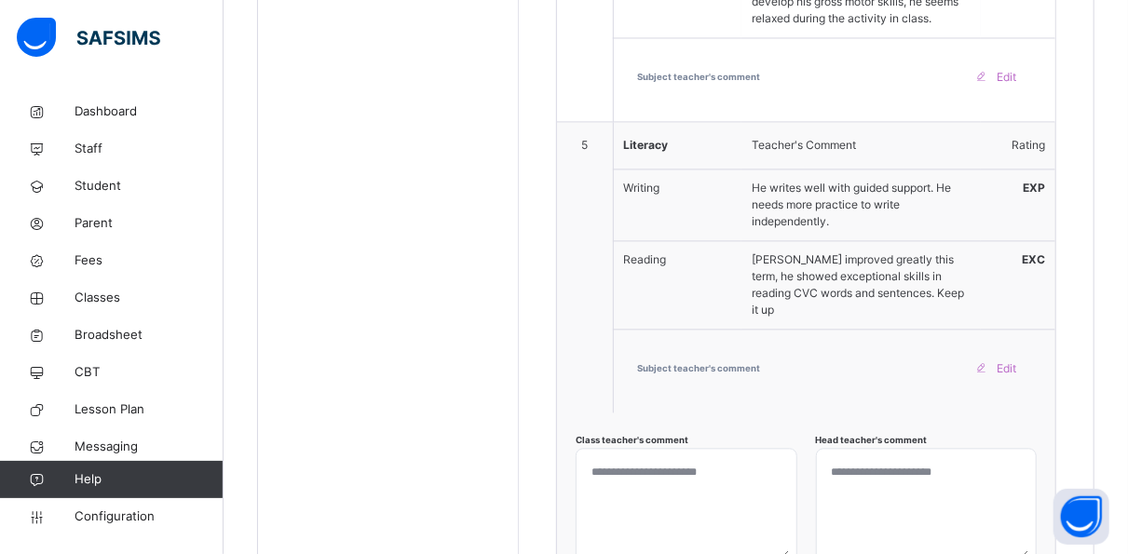
scroll to position [1841, 0]
click at [851, 455] on textarea at bounding box center [926, 506] width 205 height 102
click at [923, 455] on textarea "**********" at bounding box center [922, 506] width 212 height 102
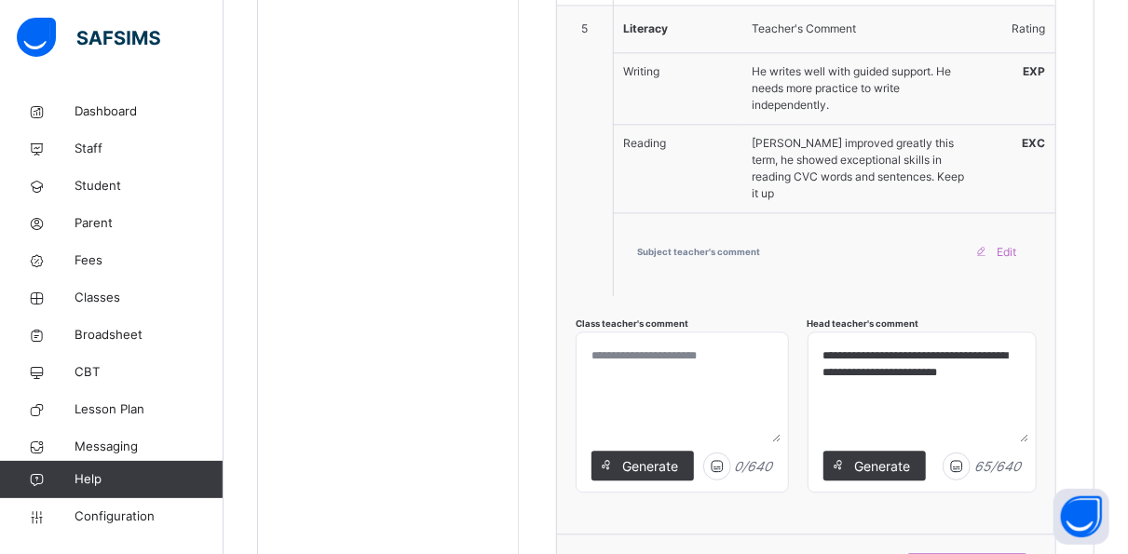
scroll to position [1977, 0]
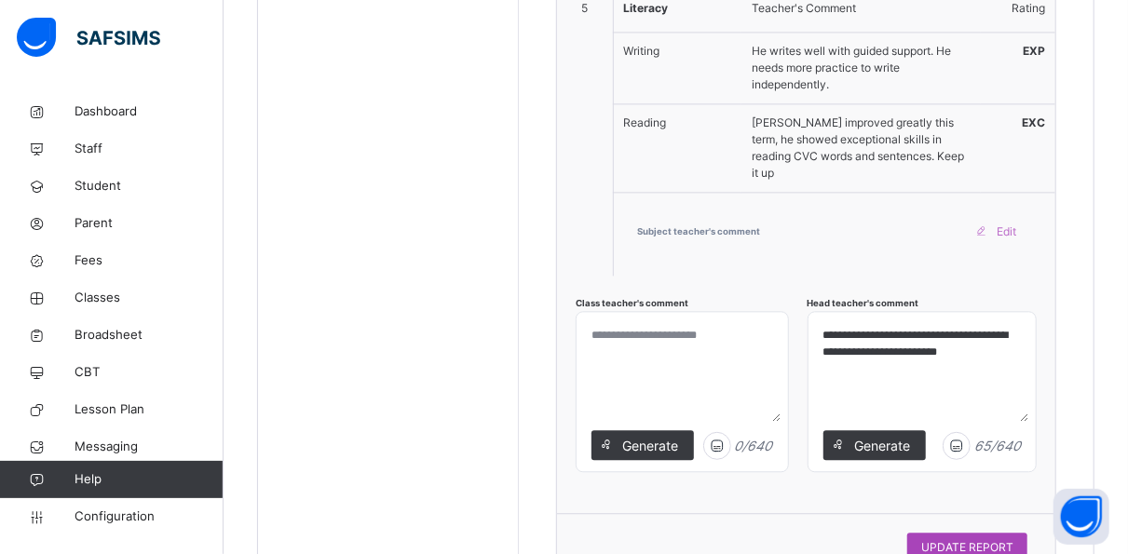
type textarea "**********"
click at [975, 539] on span "UPDATE REPORT" at bounding box center [967, 547] width 92 height 17
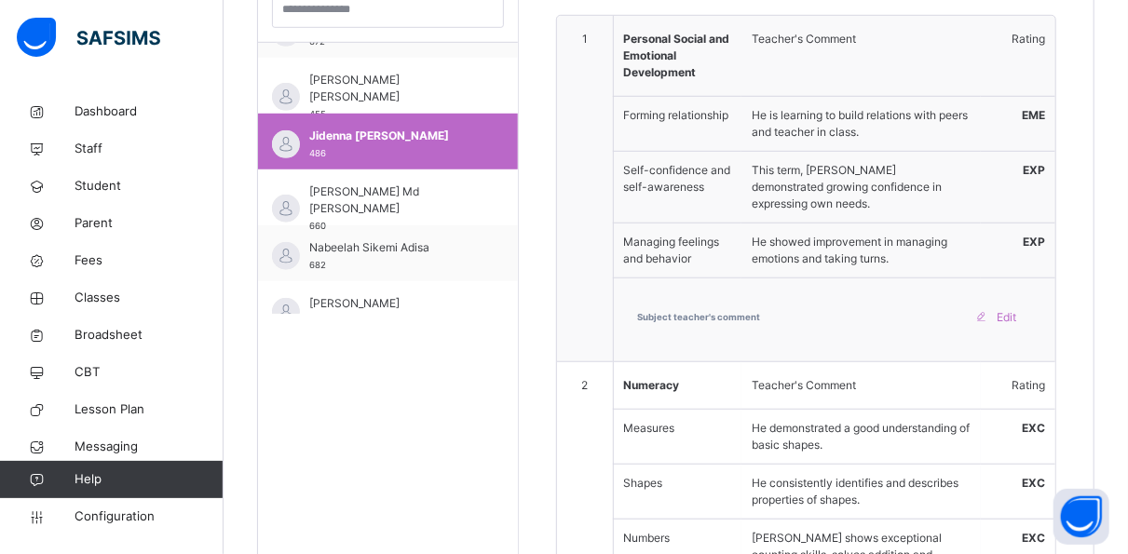
scroll to position [454, 0]
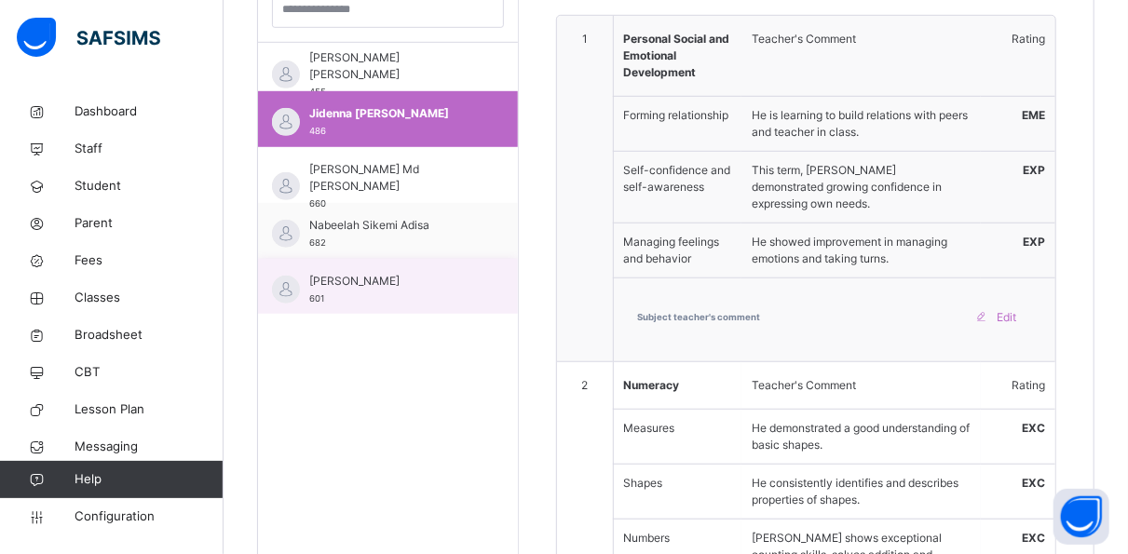
click at [368, 284] on span "[PERSON_NAME]" at bounding box center [392, 281] width 167 height 17
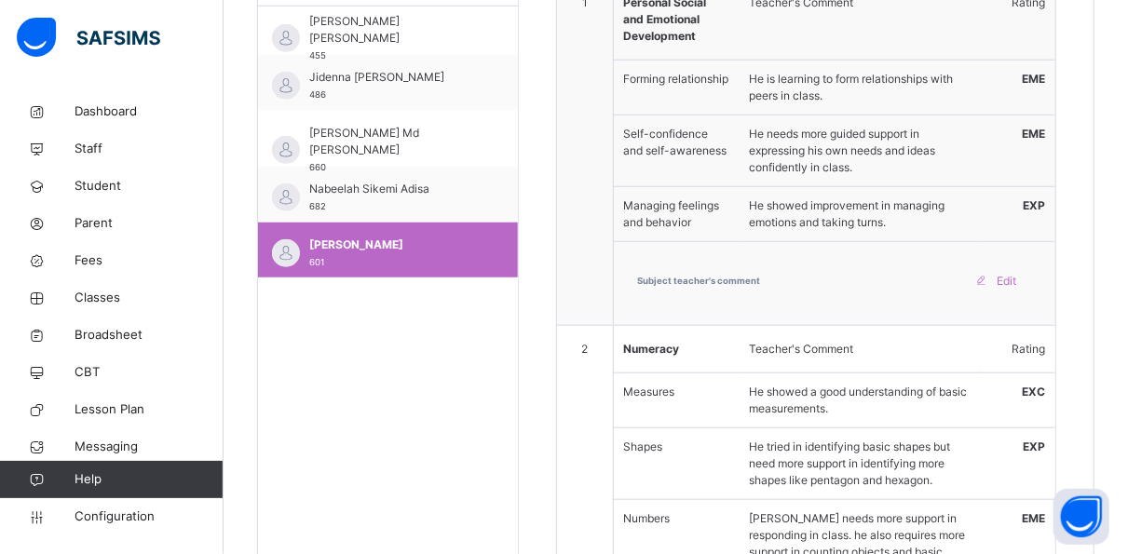
scroll to position [602, 0]
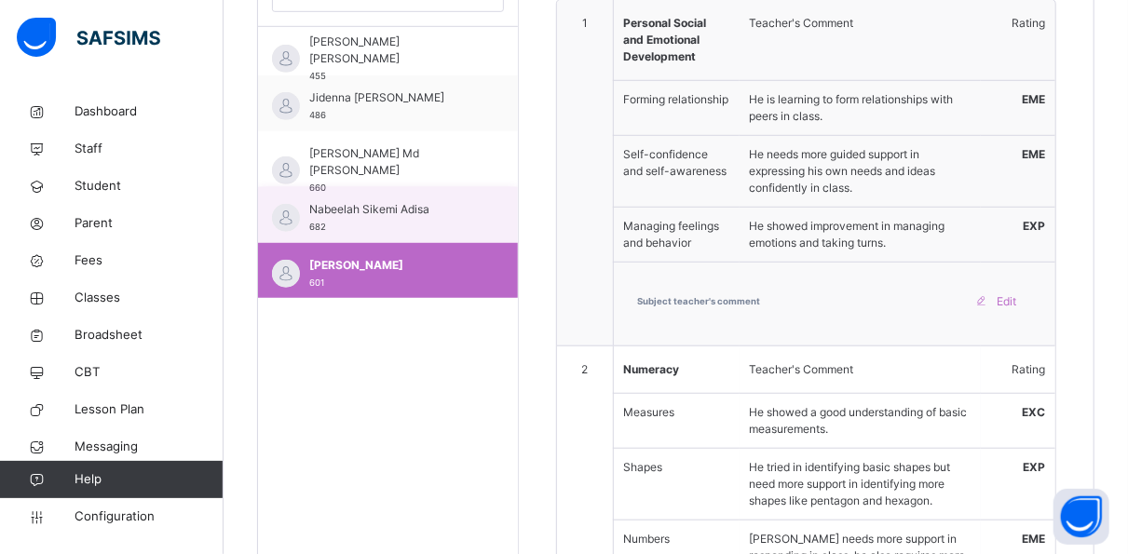
click at [413, 207] on span "Nabeelah Sikemi Adisa" at bounding box center [392, 209] width 167 height 17
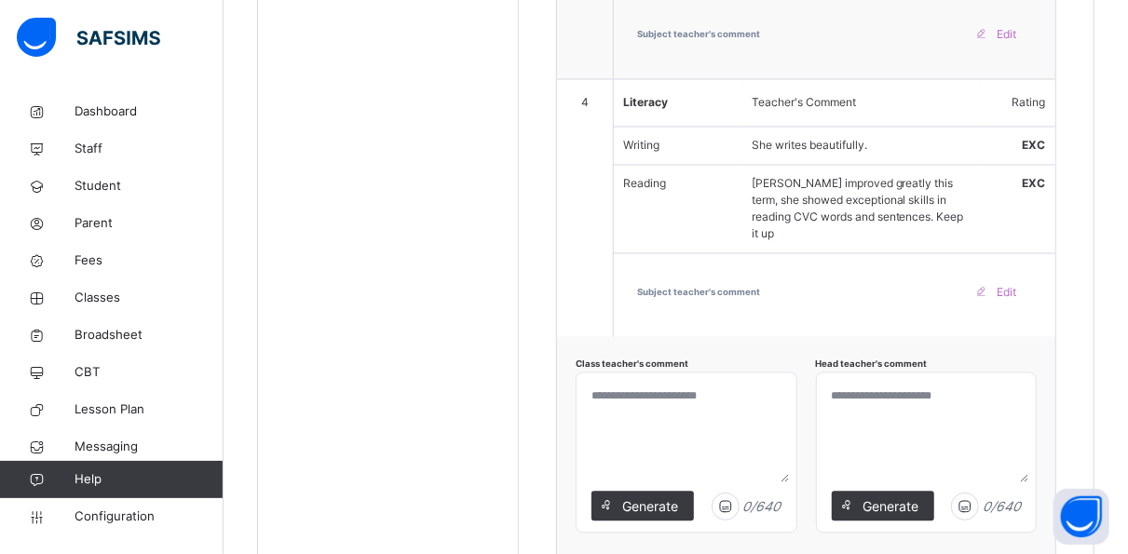
scroll to position [1699, 0]
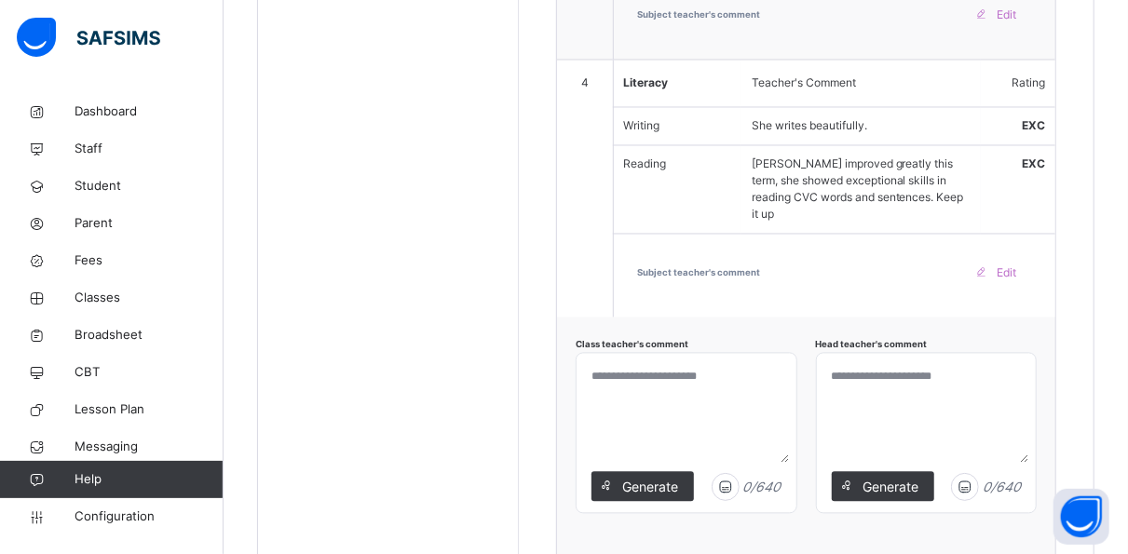
click at [848, 360] on textarea at bounding box center [926, 411] width 205 height 102
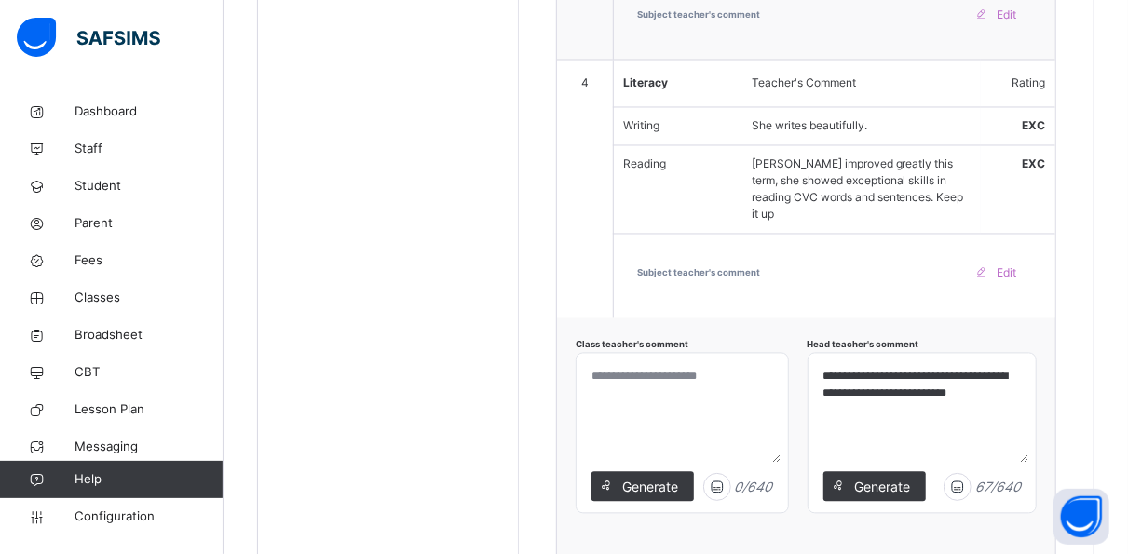
type textarea "**********"
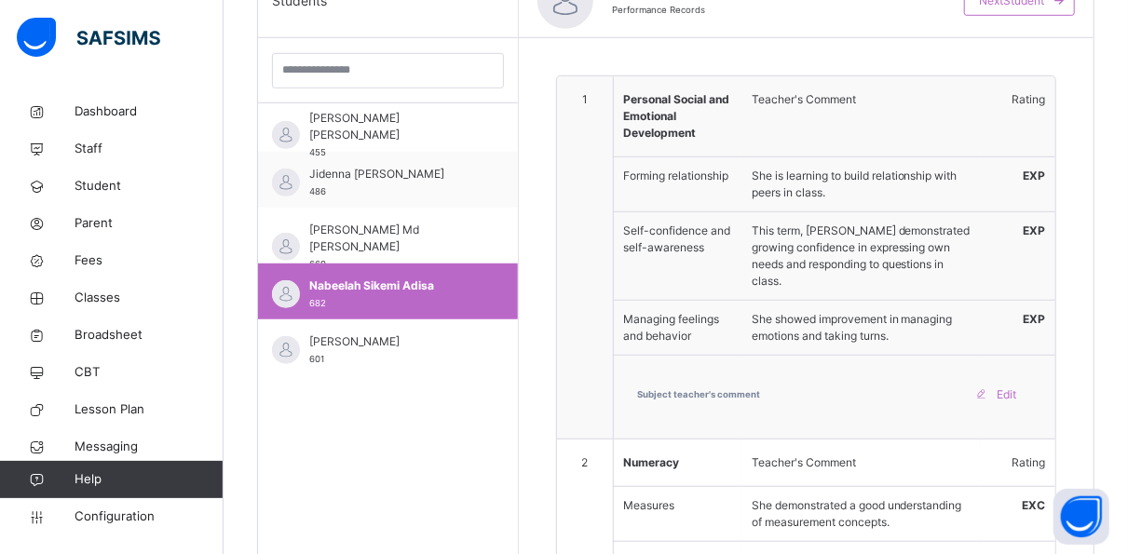
scroll to position [518, 0]
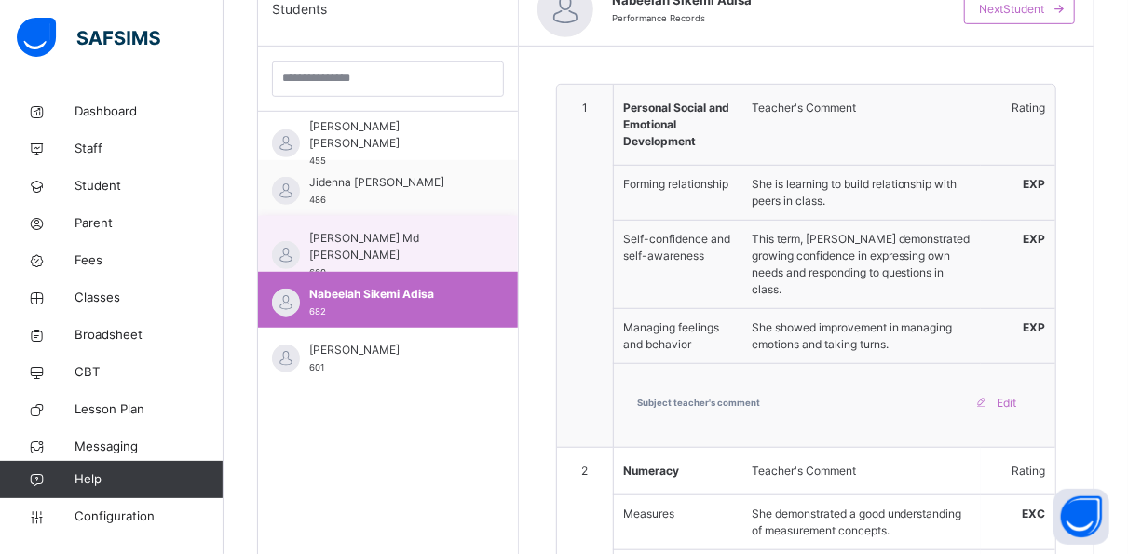
click at [415, 242] on span "[PERSON_NAME] Md [PERSON_NAME]" at bounding box center [392, 247] width 167 height 34
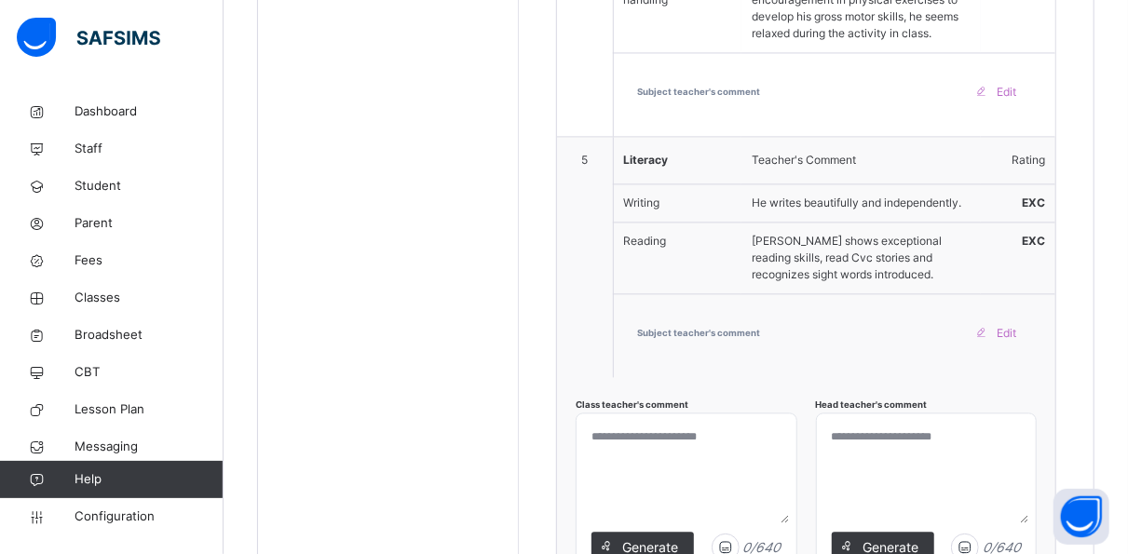
scroll to position [2030, 0]
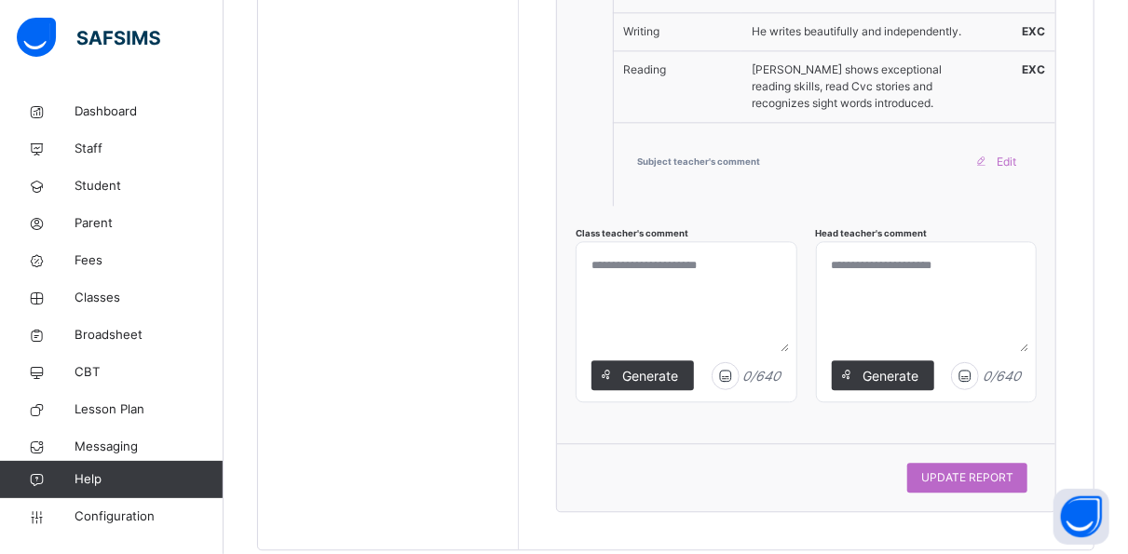
click at [876, 250] on textarea at bounding box center [926, 301] width 205 height 102
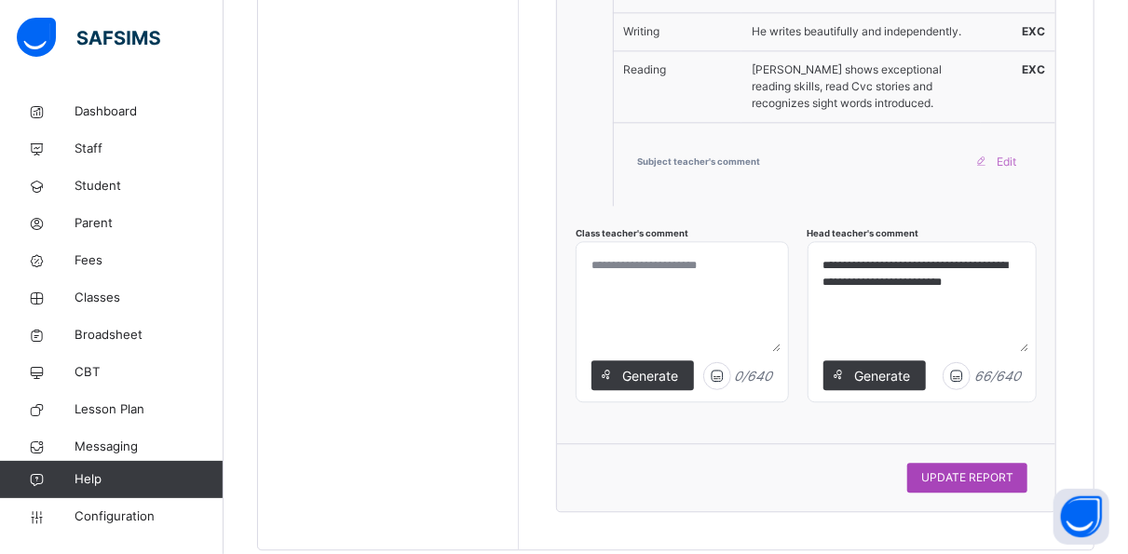
type textarea "**********"
click at [964, 469] on span "UPDATE REPORT" at bounding box center [967, 477] width 92 height 17
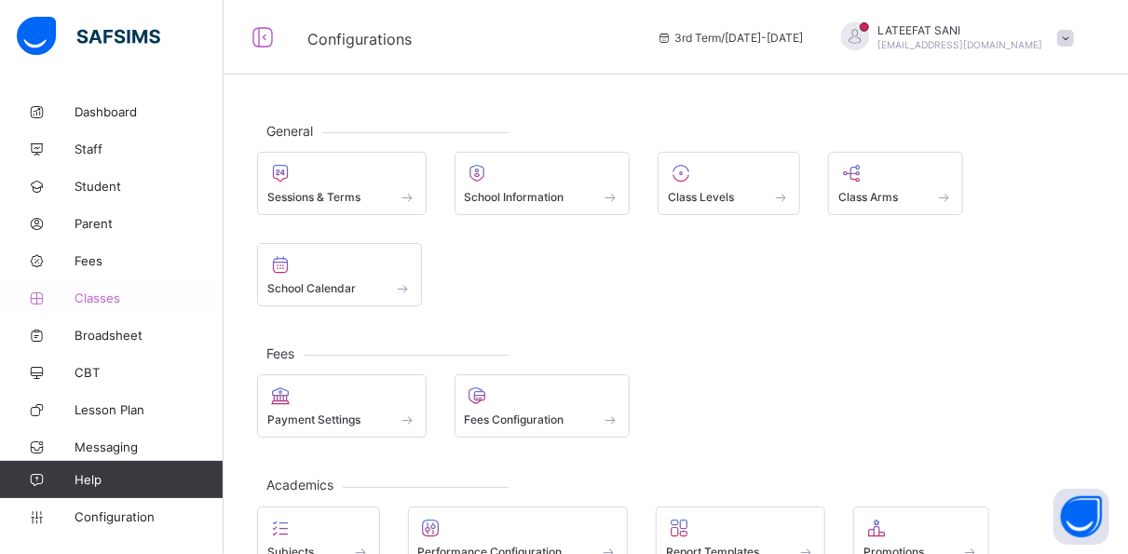
click at [88, 298] on span "Classes" at bounding box center [148, 298] width 149 height 15
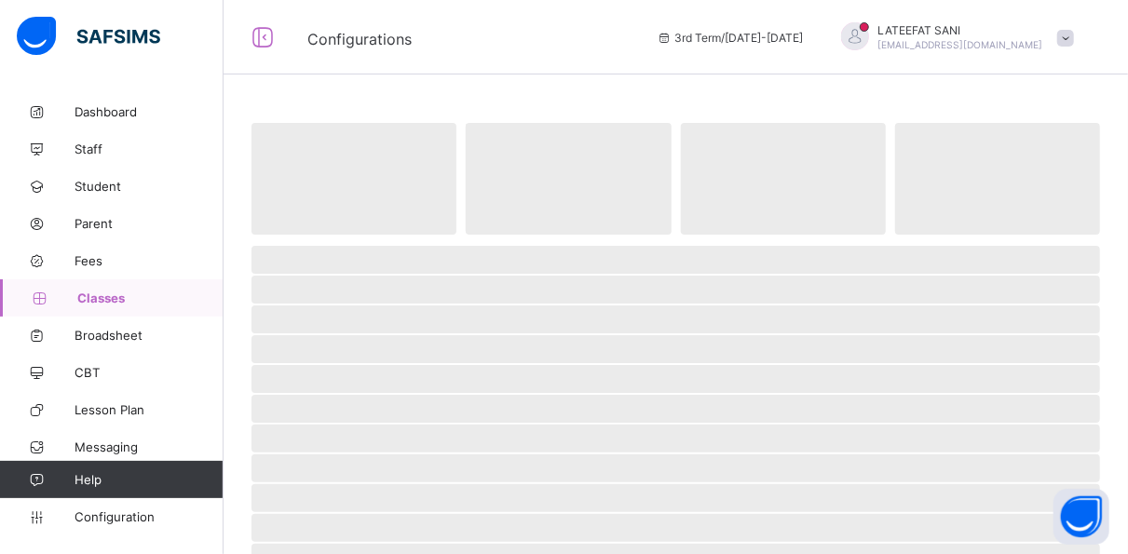
click at [88, 298] on span "Classes" at bounding box center [150, 298] width 146 height 15
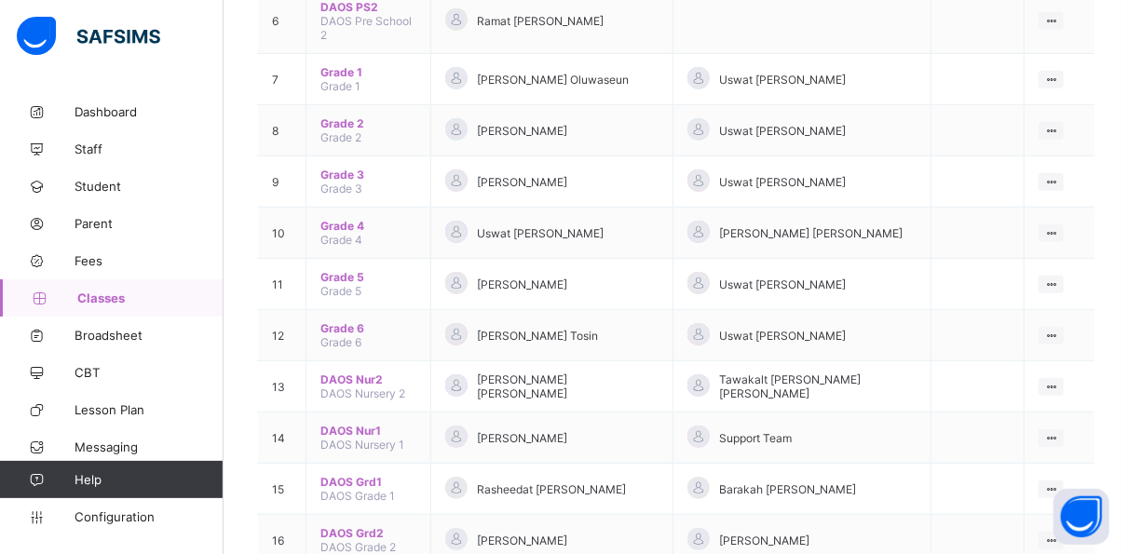
scroll to position [501, 0]
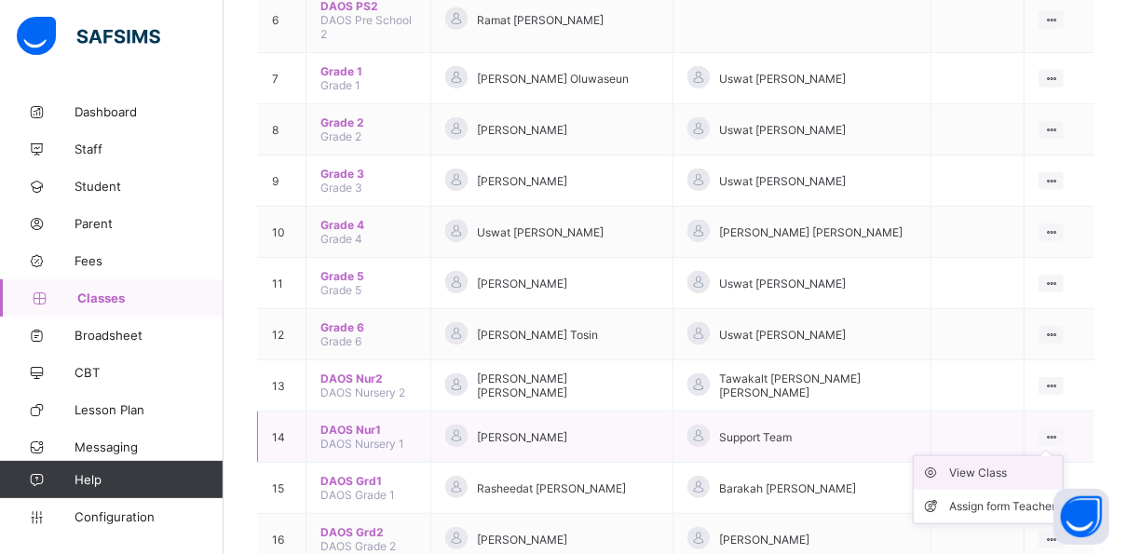
click at [1055, 464] on div "View Class" at bounding box center [1002, 473] width 106 height 19
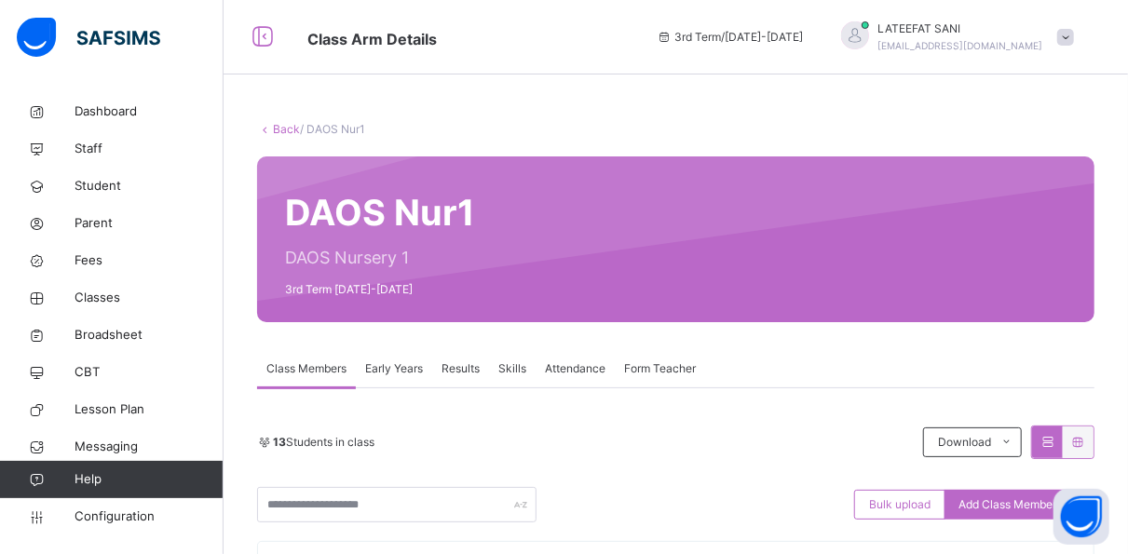
drag, startPoint x: 1055, startPoint y: 408, endPoint x: 581, endPoint y: 391, distance: 474.3
click at [588, 453] on div "13 Students in class Download Pdf Report Excel Report" at bounding box center [675, 443] width 837 height 34
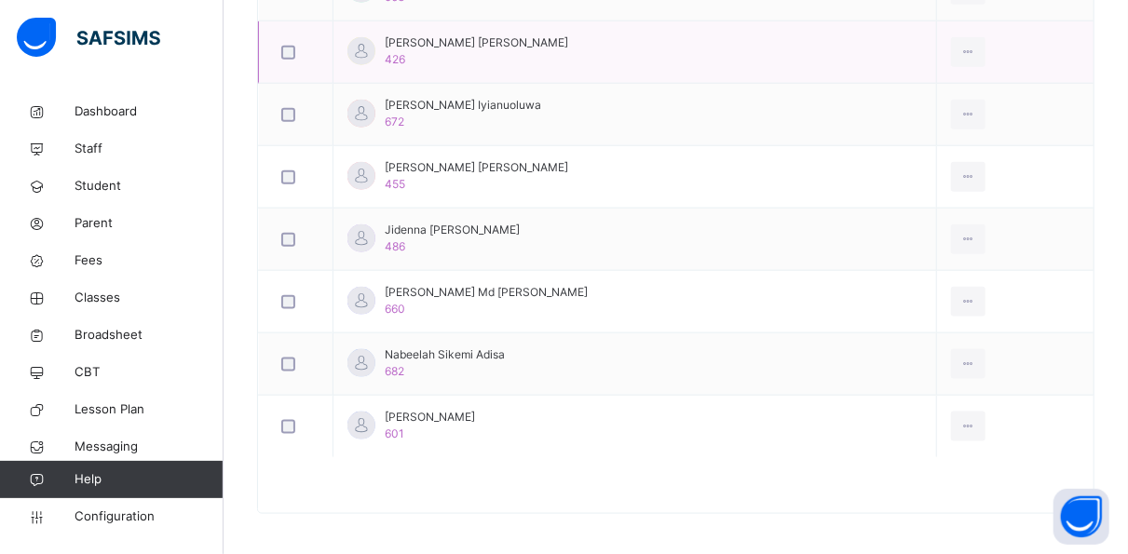
scroll to position [963, 0]
